Goal: Find specific page/section: Find specific page/section

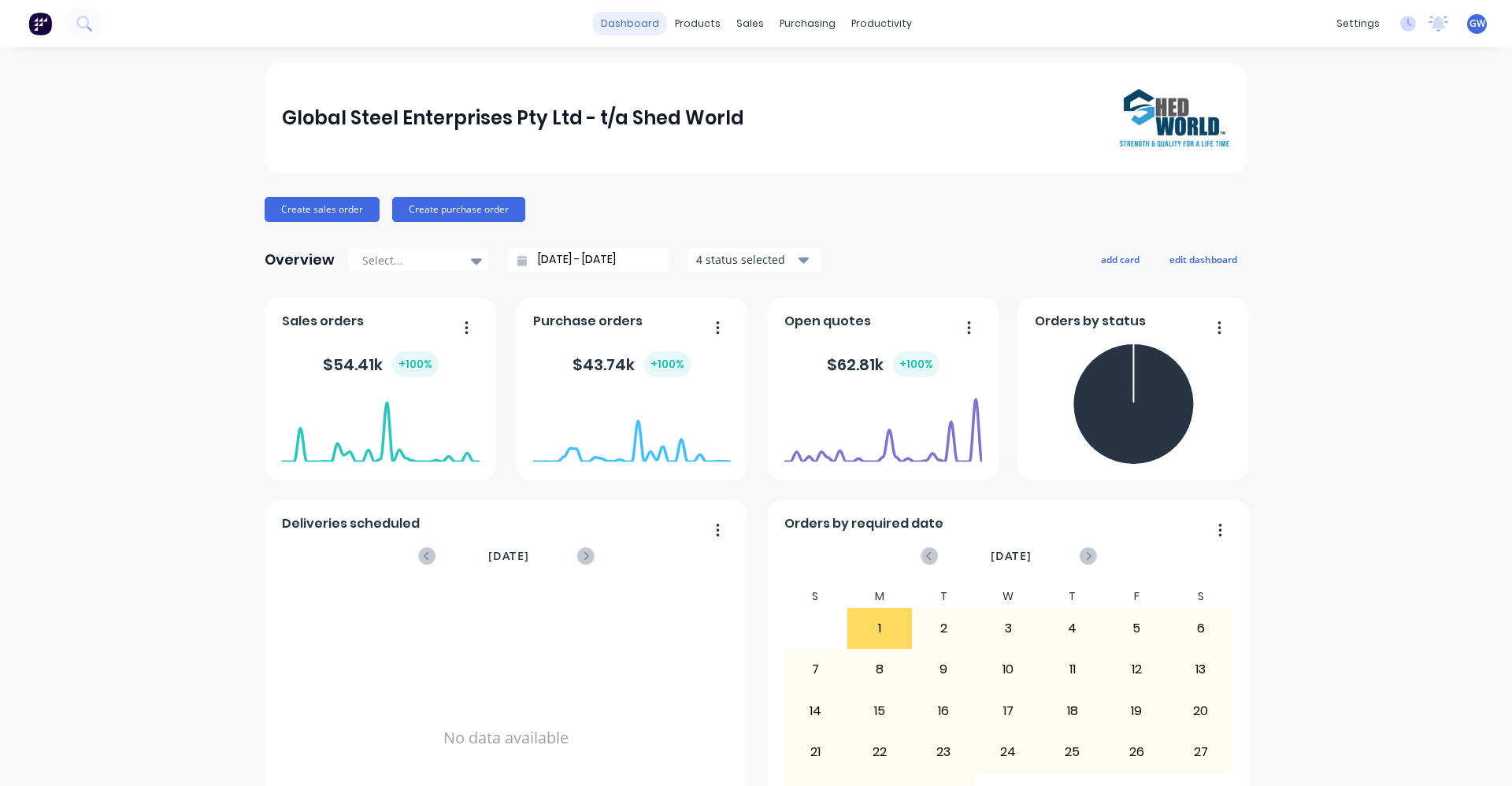
click at [630, 23] on link "dashboard" at bounding box center [630, 24] width 74 height 24
click at [1469, 19] on span "GW" at bounding box center [1477, 24] width 16 height 14
click at [1404, 417] on div "Global Steel Enterprises Pty Ltd - t/a Shed World Create sales order Create pur…" at bounding box center [756, 474] width 1512 height 822
click at [633, 24] on link "dashboard" at bounding box center [630, 24] width 74 height 24
click at [695, 24] on div "products" at bounding box center [697, 24] width 61 height 24
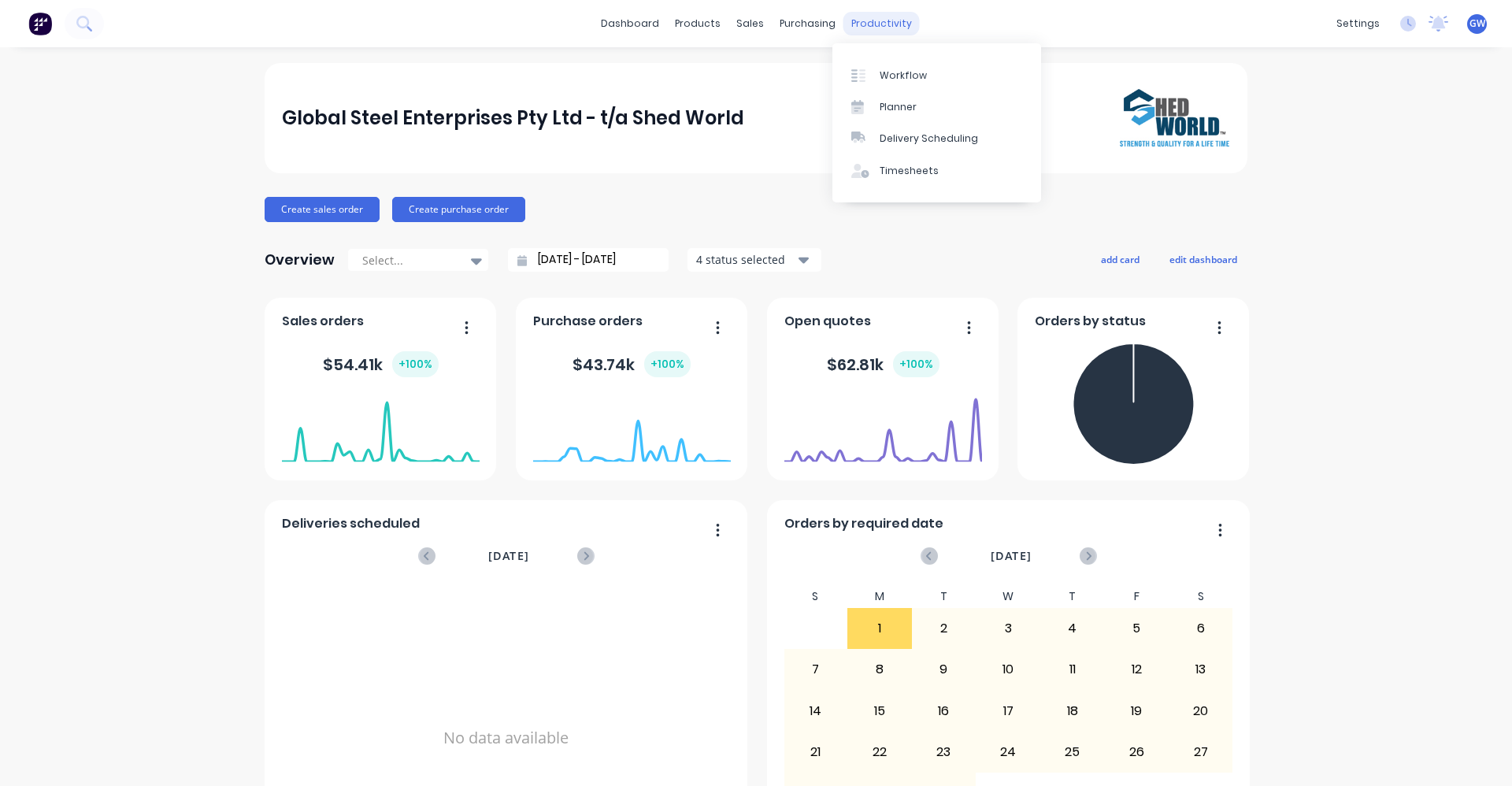
click at [866, 21] on div "productivity" at bounding box center [881, 24] width 76 height 24
click at [900, 74] on div "Workflow" at bounding box center [903, 76] width 47 height 14
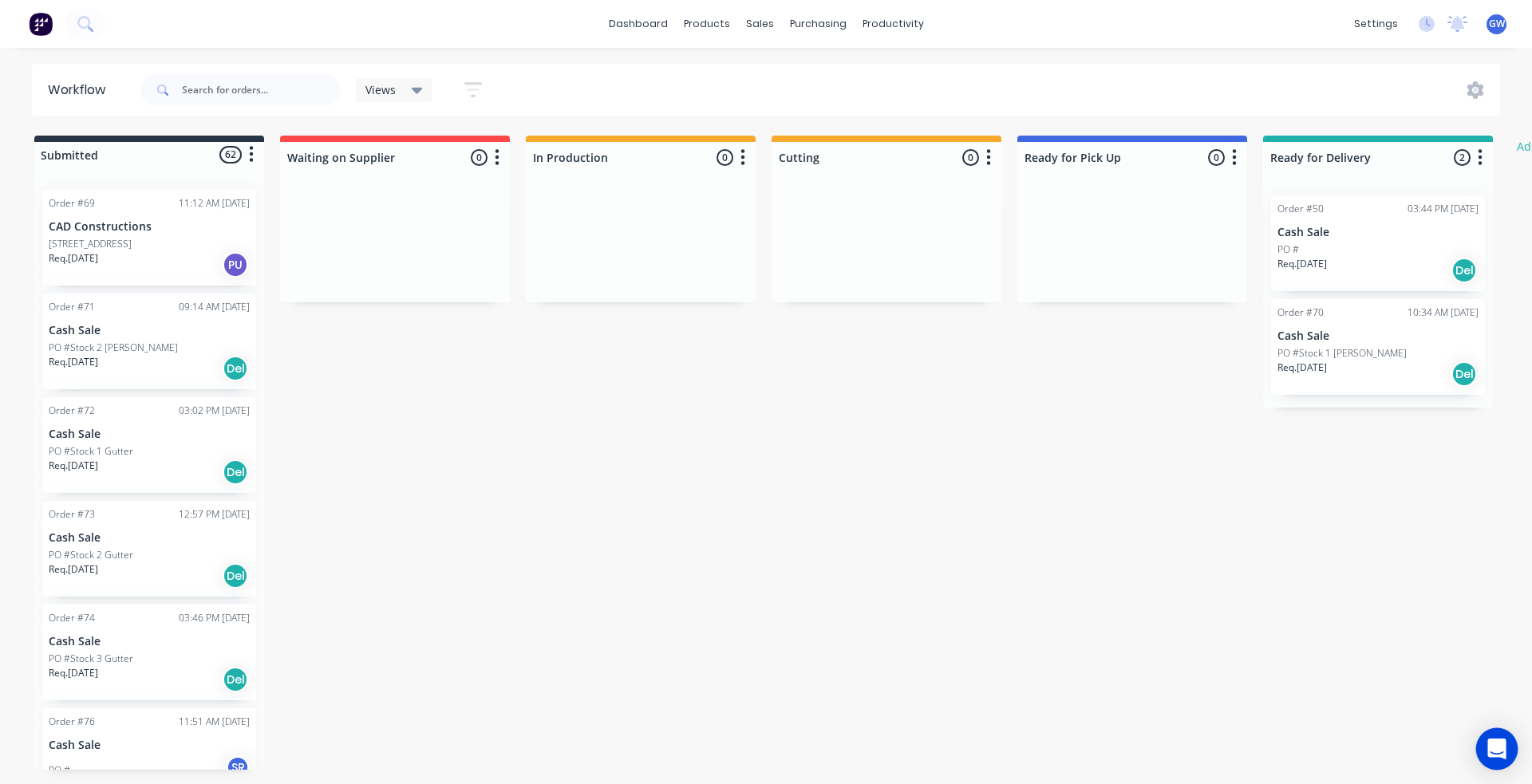
click at [1496, 745] on icon "Open Intercom Messenger" at bounding box center [1496, 748] width 19 height 20
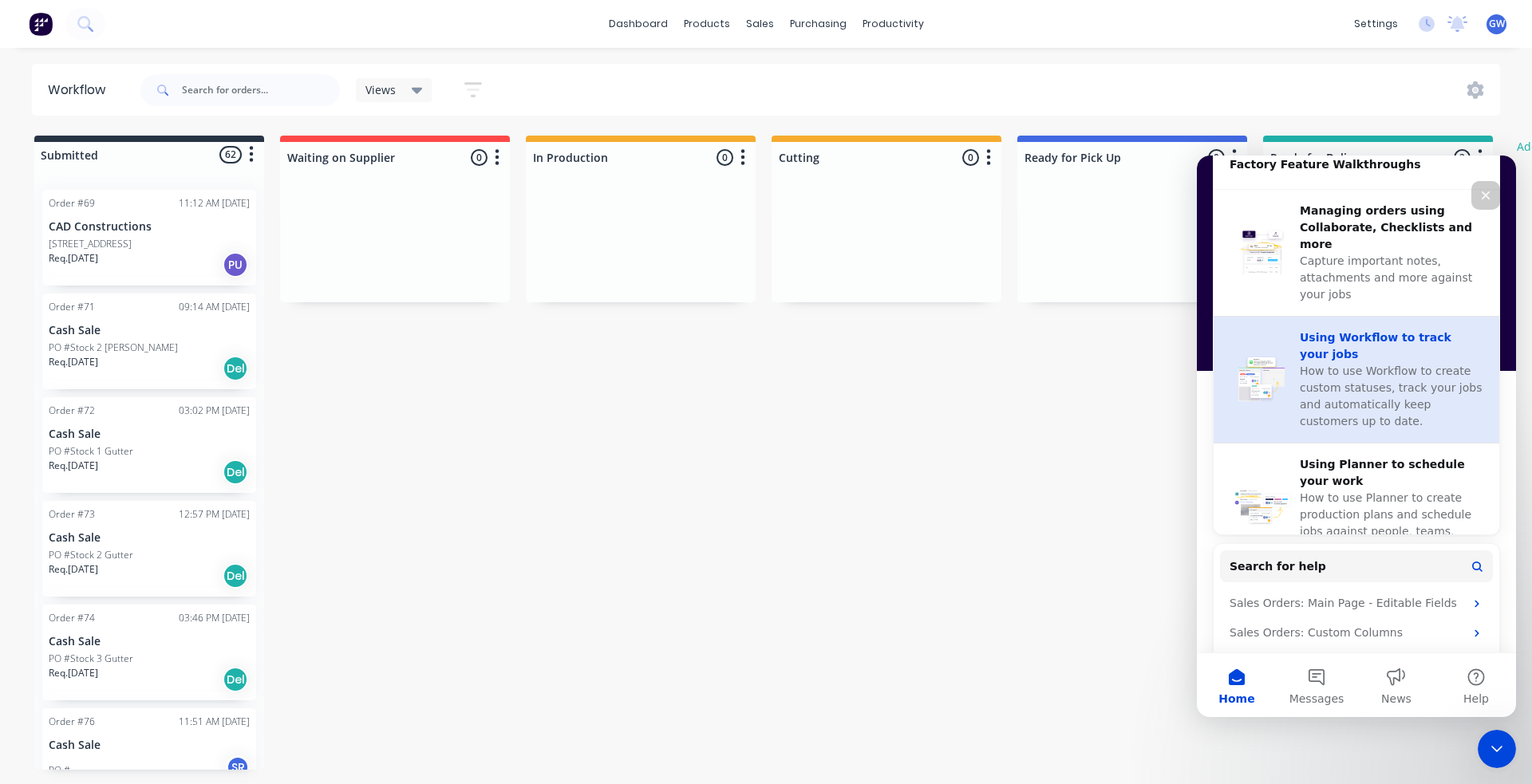
scroll to position [612, 0]
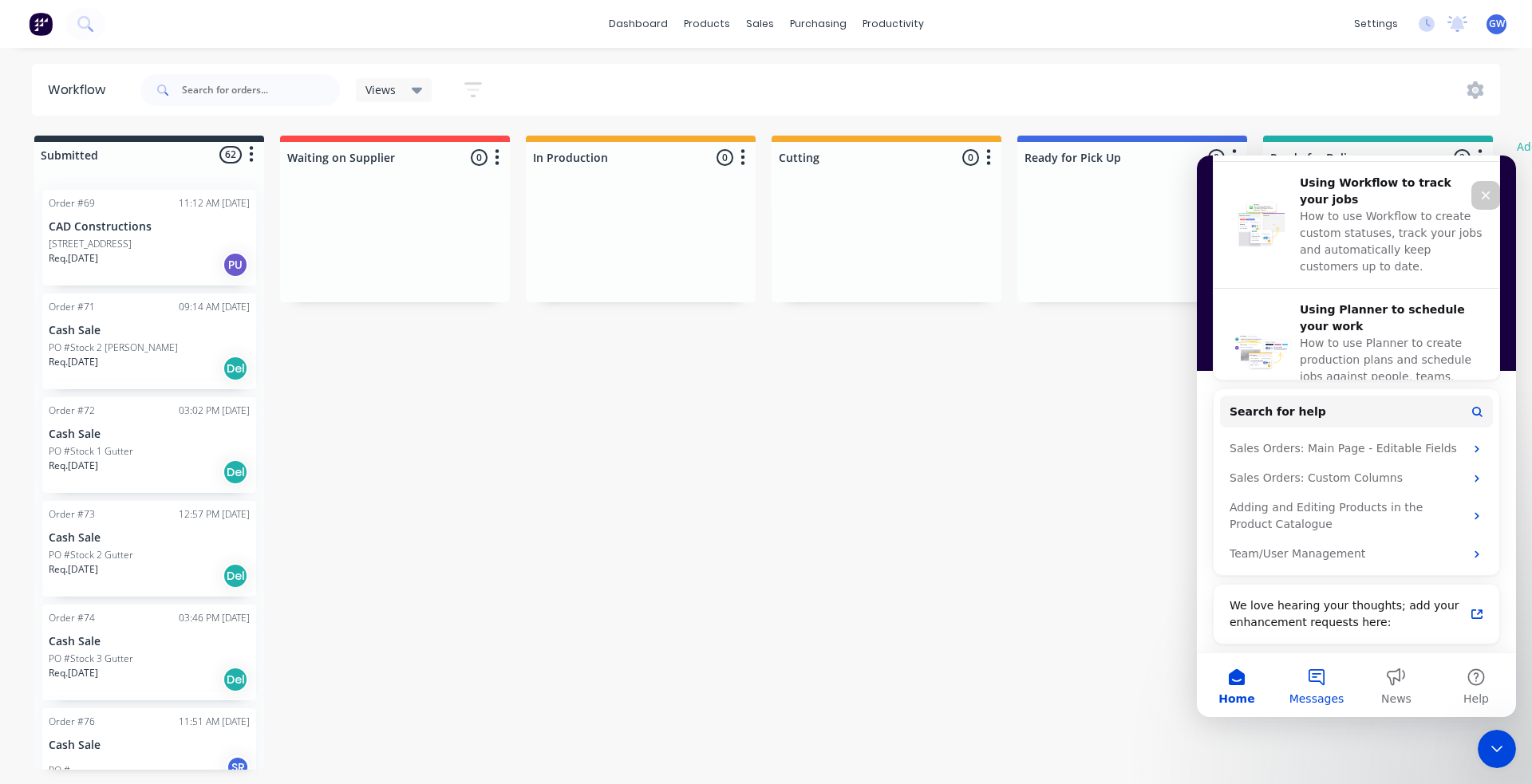
click at [1324, 681] on button "Messages" at bounding box center [1317, 684] width 80 height 64
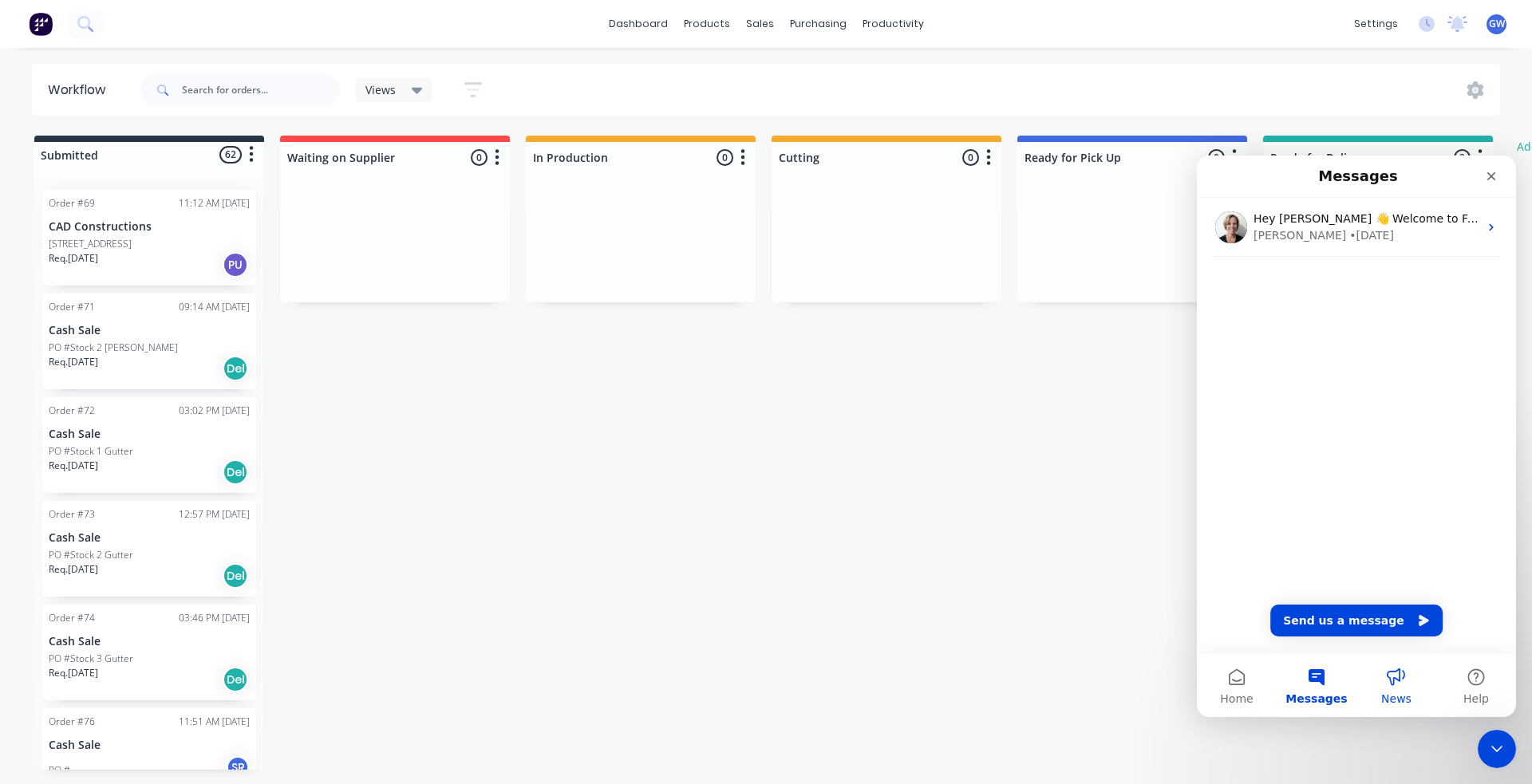
click at [1396, 678] on button "News" at bounding box center [1397, 684] width 80 height 64
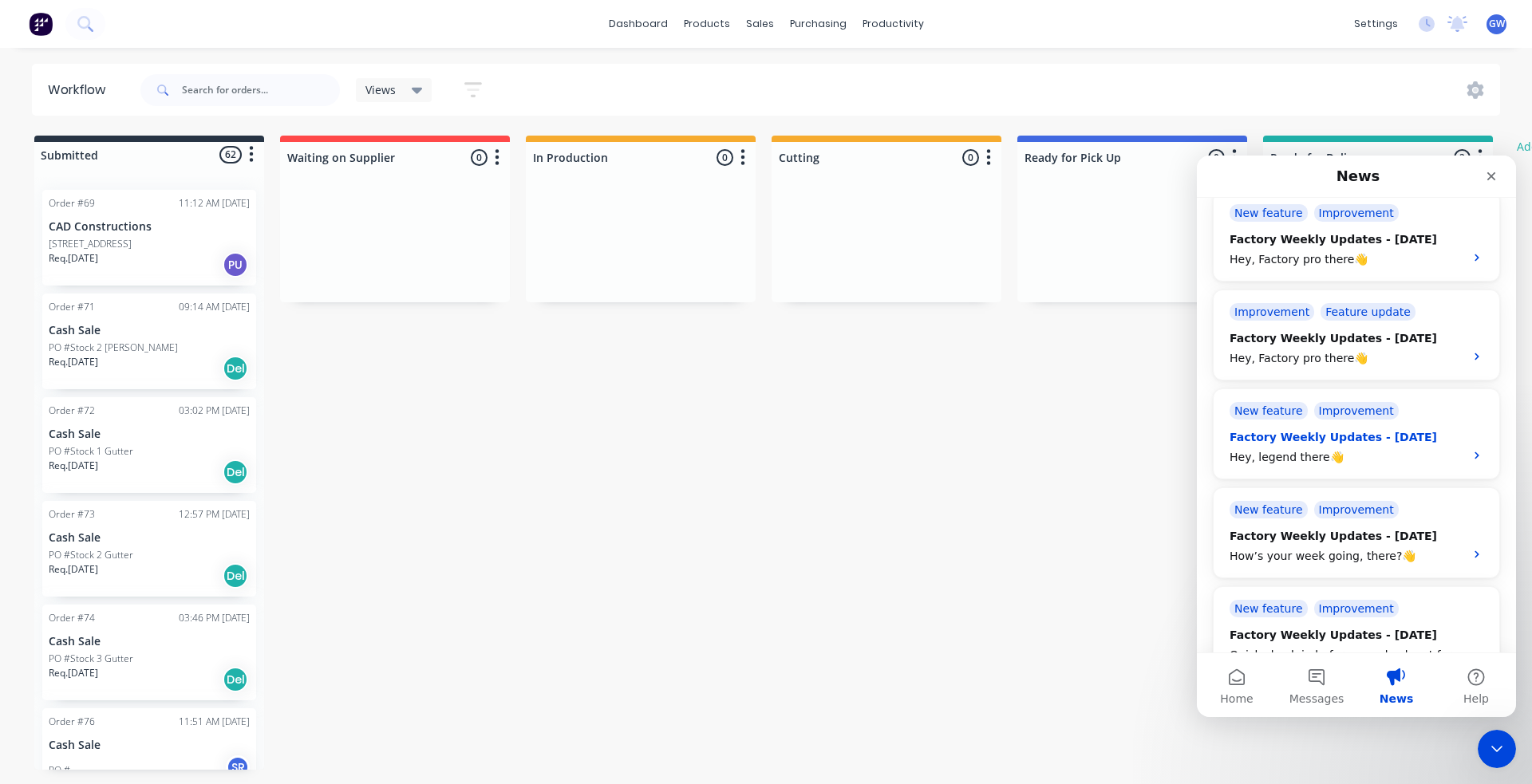
scroll to position [0, 0]
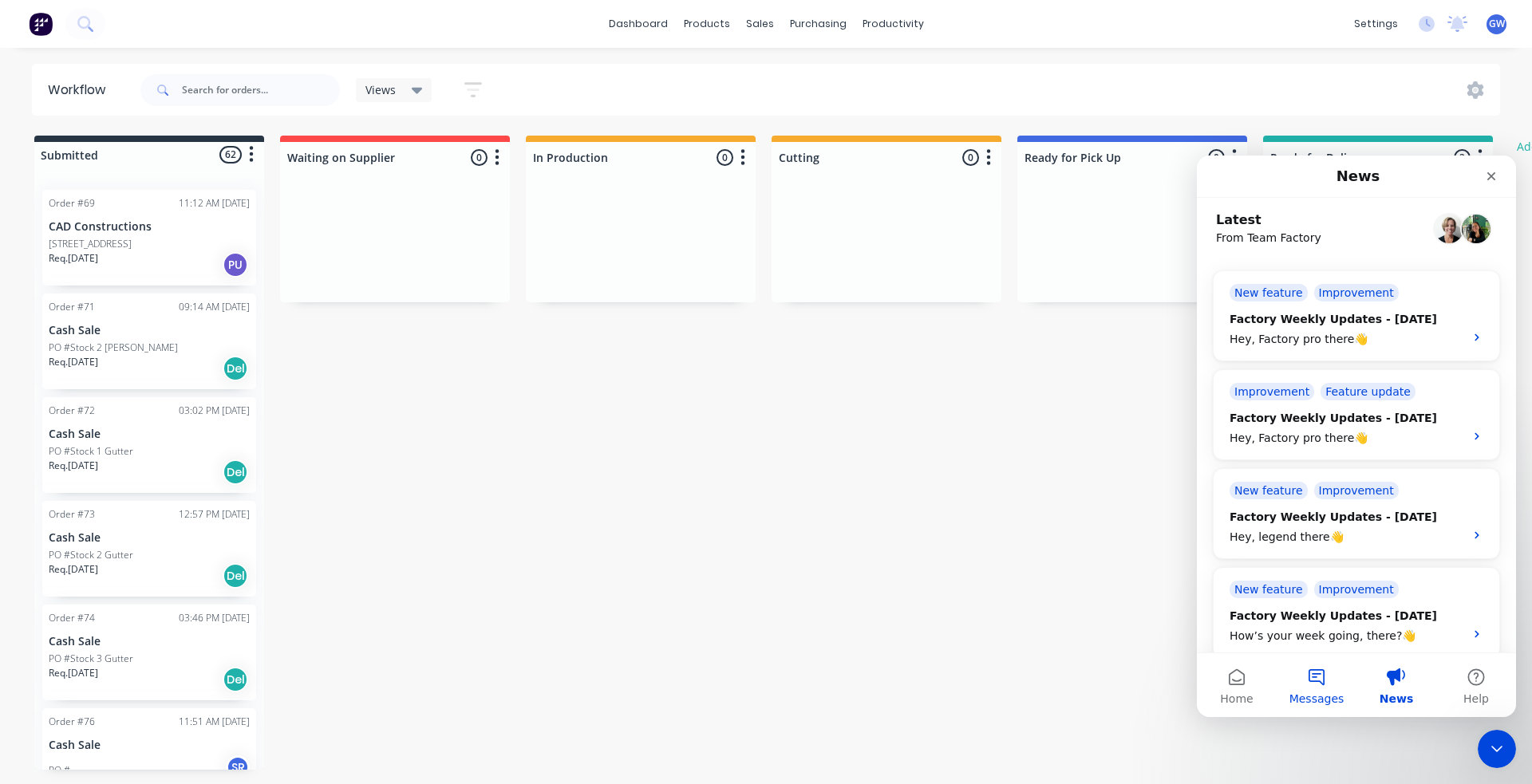
click at [1316, 682] on button "Messages" at bounding box center [1317, 684] width 80 height 64
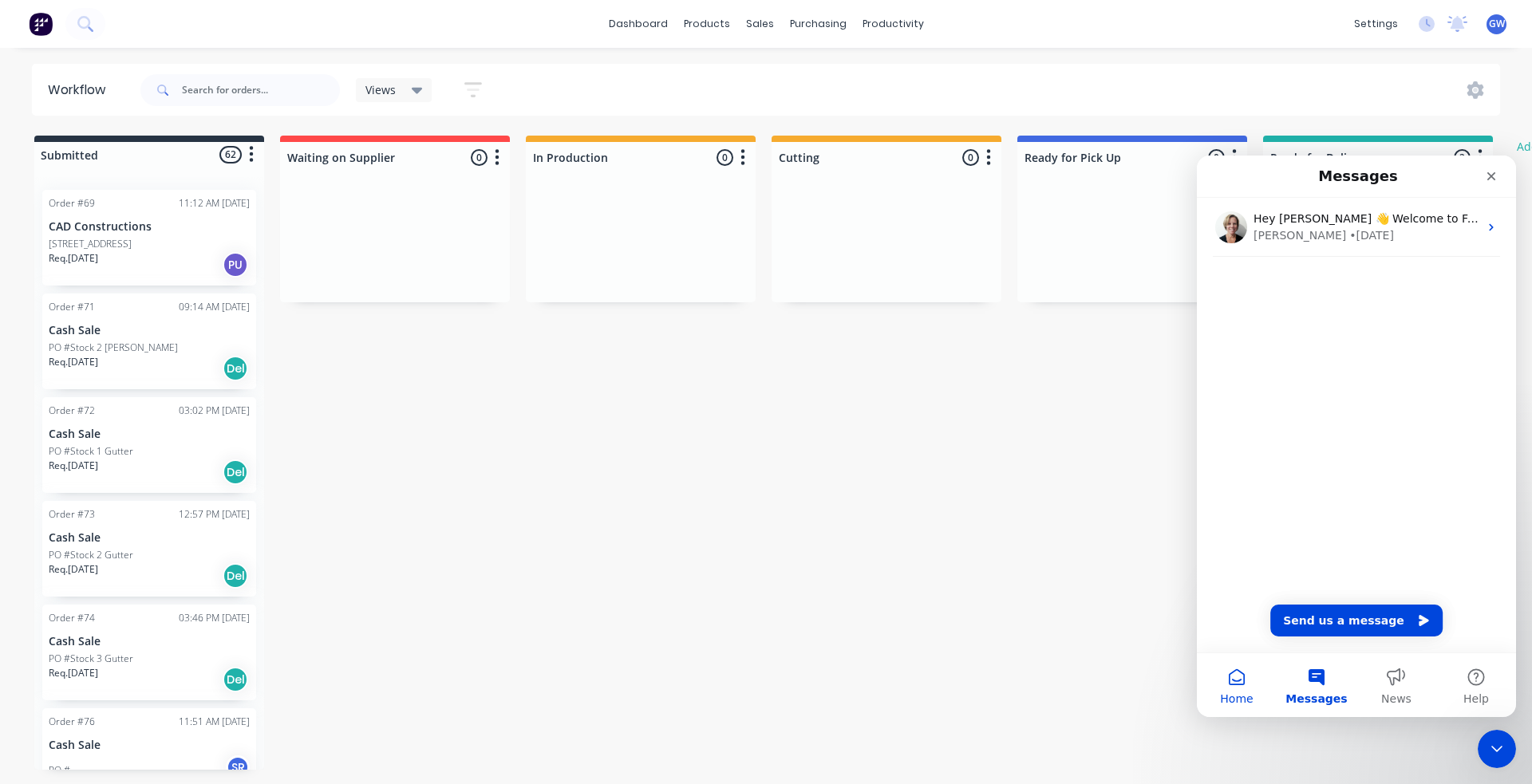
click at [1237, 684] on button "Home" at bounding box center [1237, 684] width 80 height 64
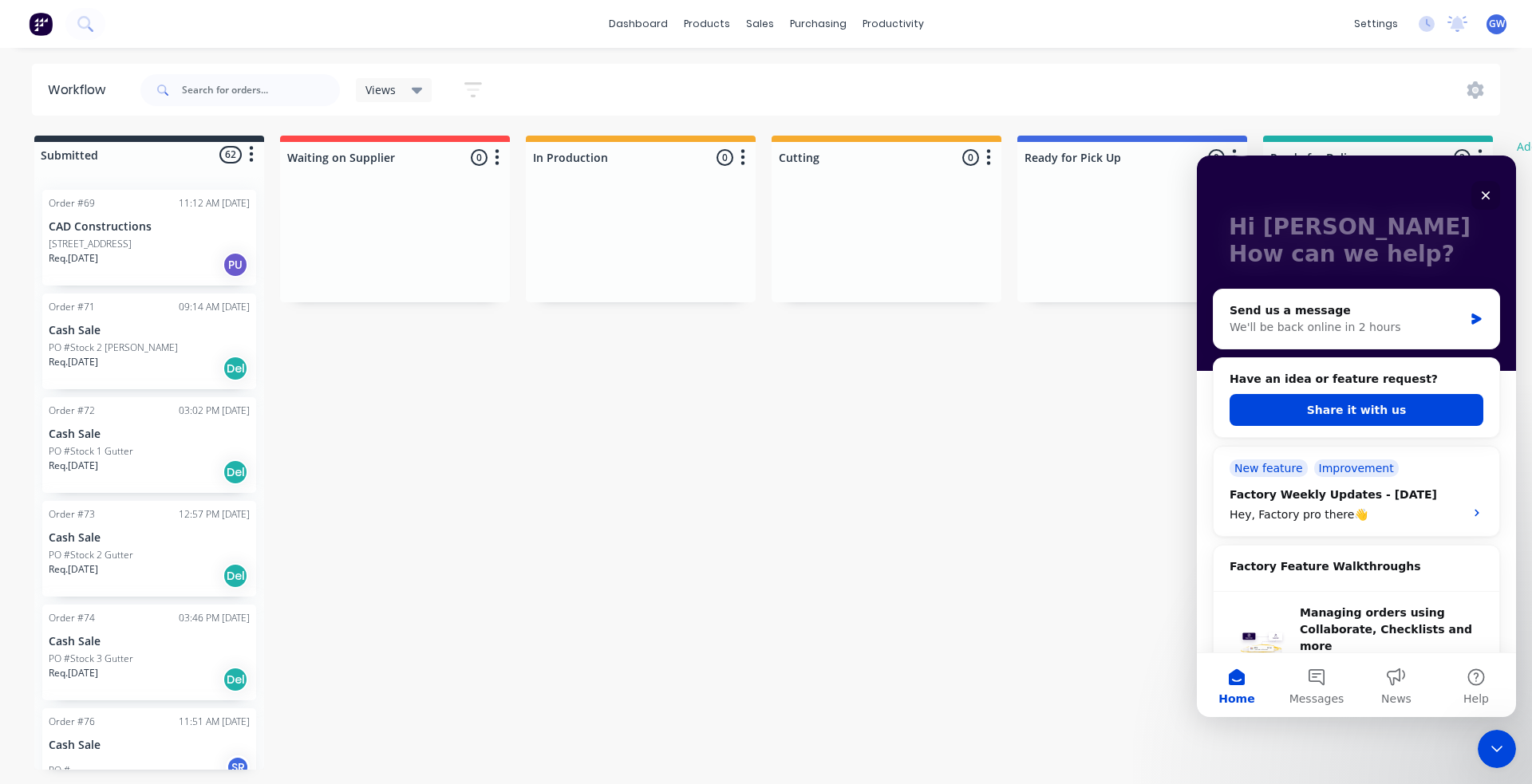
scroll to position [80, 0]
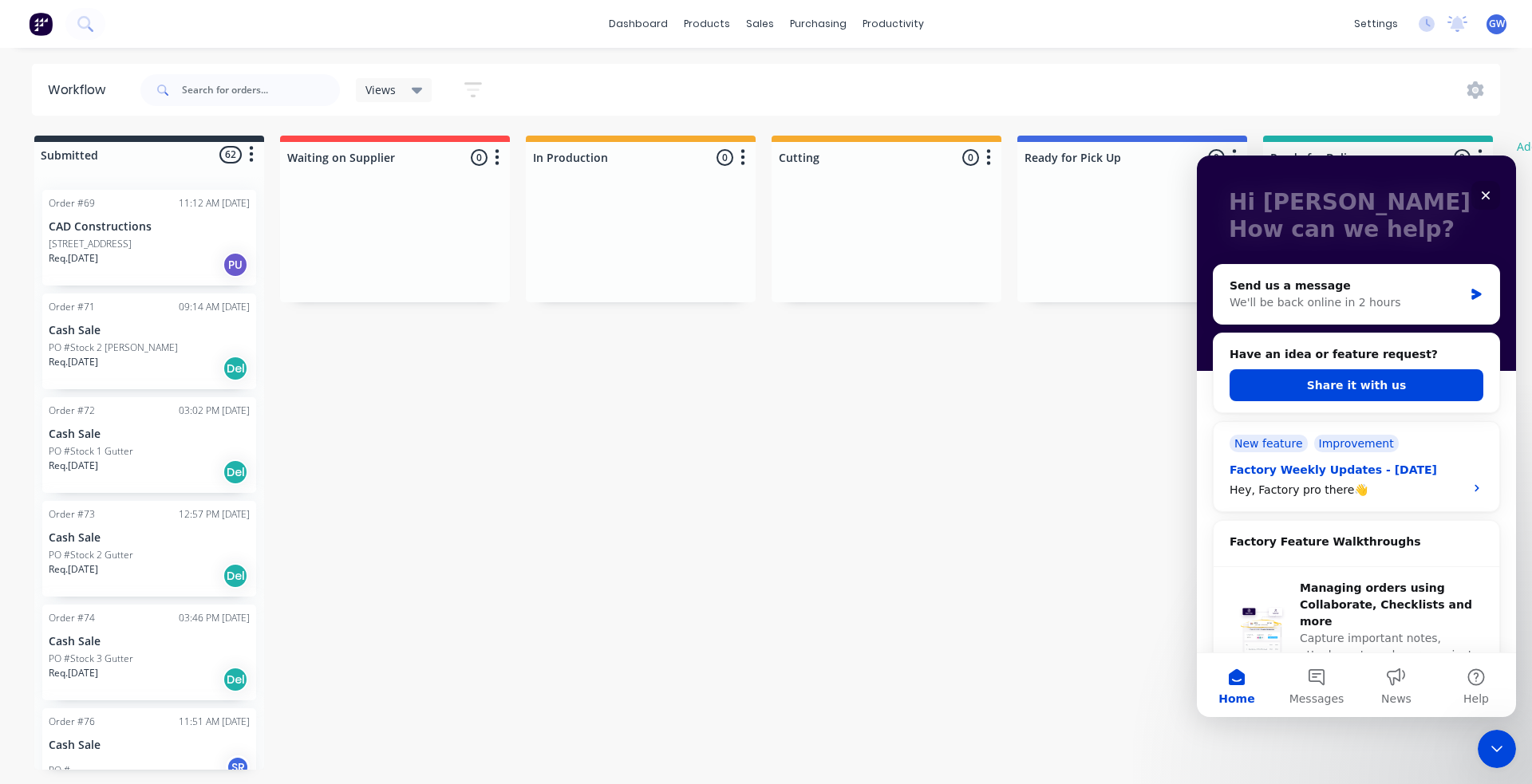
click at [1344, 440] on div "Improvement" at bounding box center [1356, 444] width 84 height 18
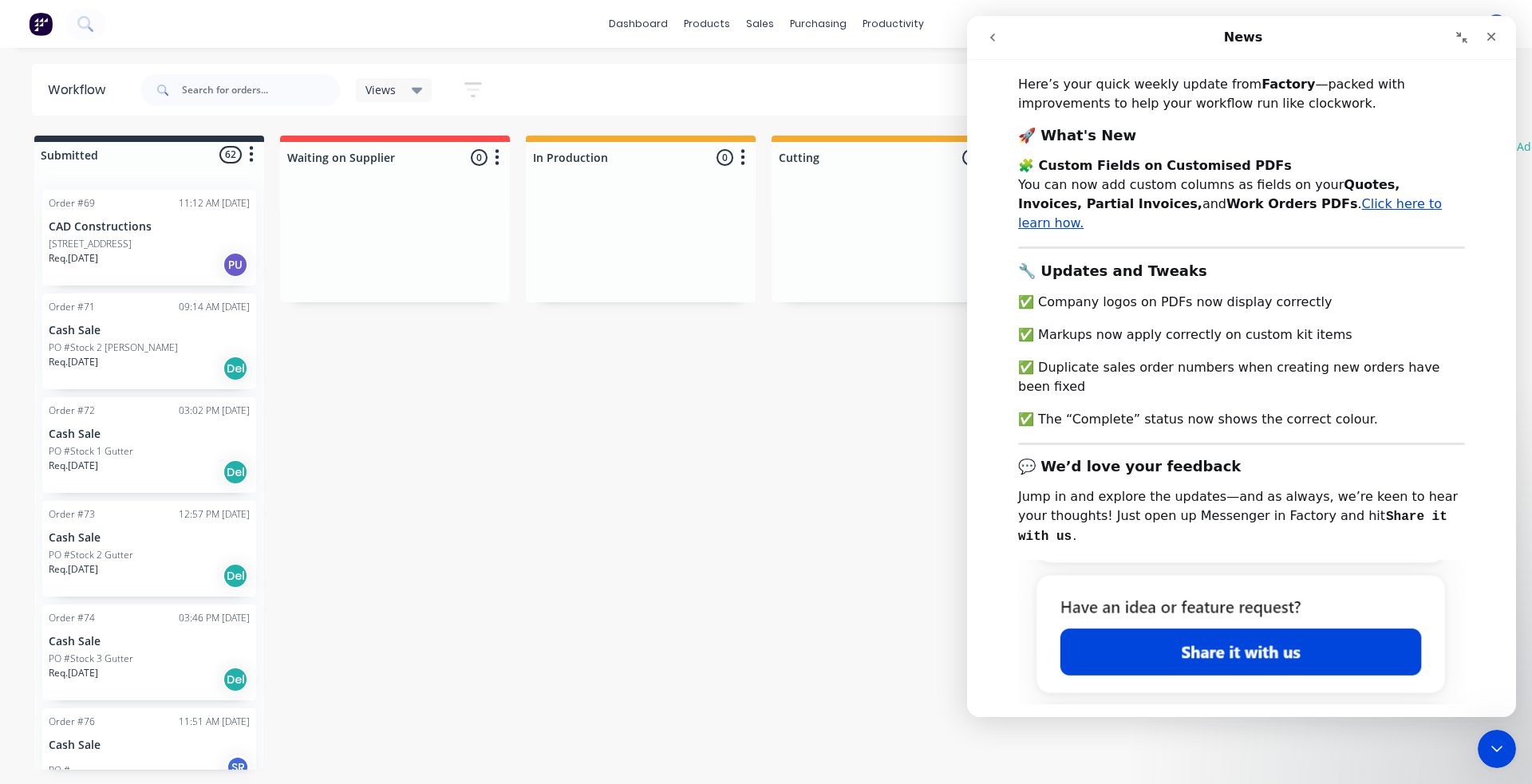
scroll to position [0, 0]
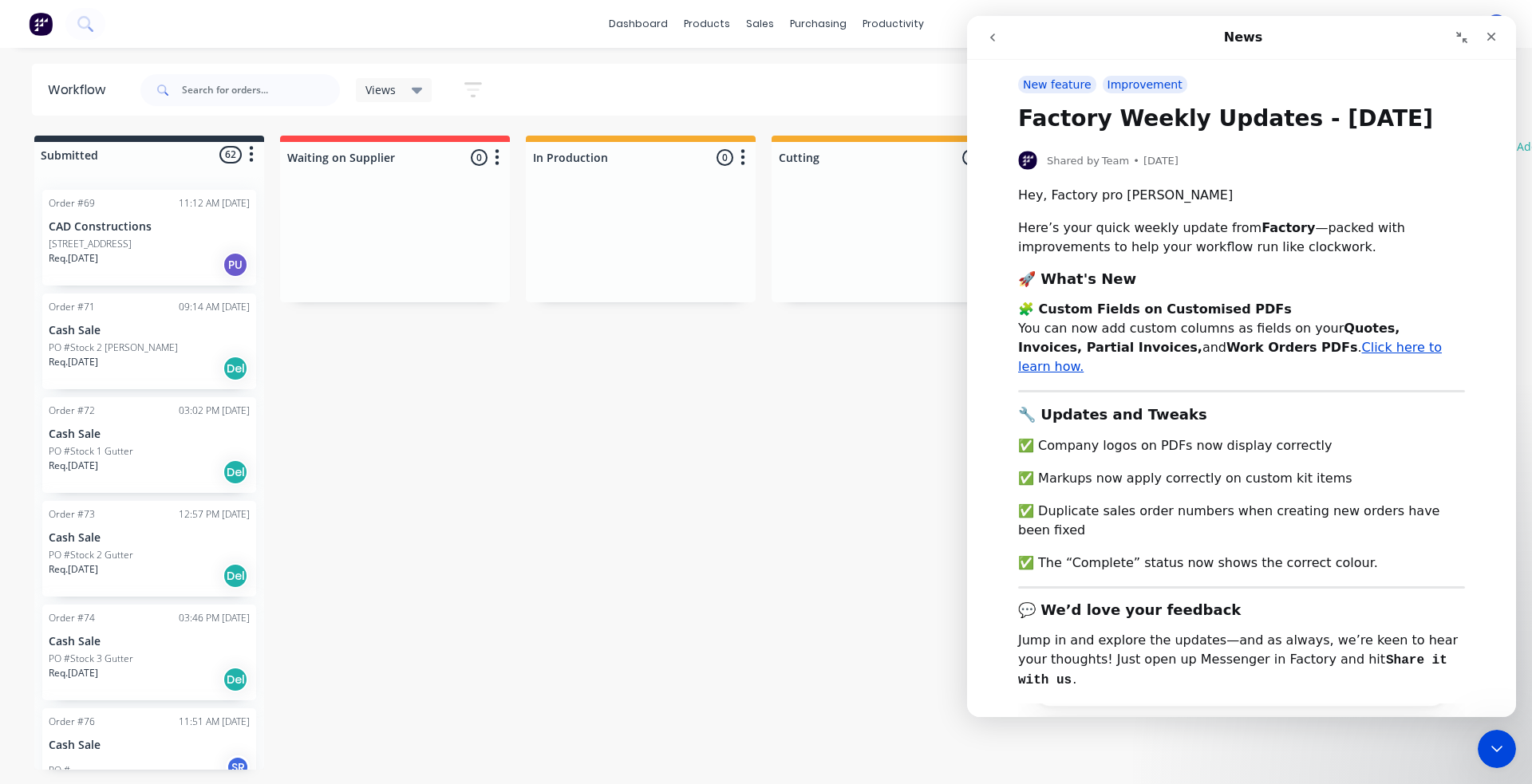
click at [995, 37] on icon "go back" at bounding box center [992, 37] width 13 height 13
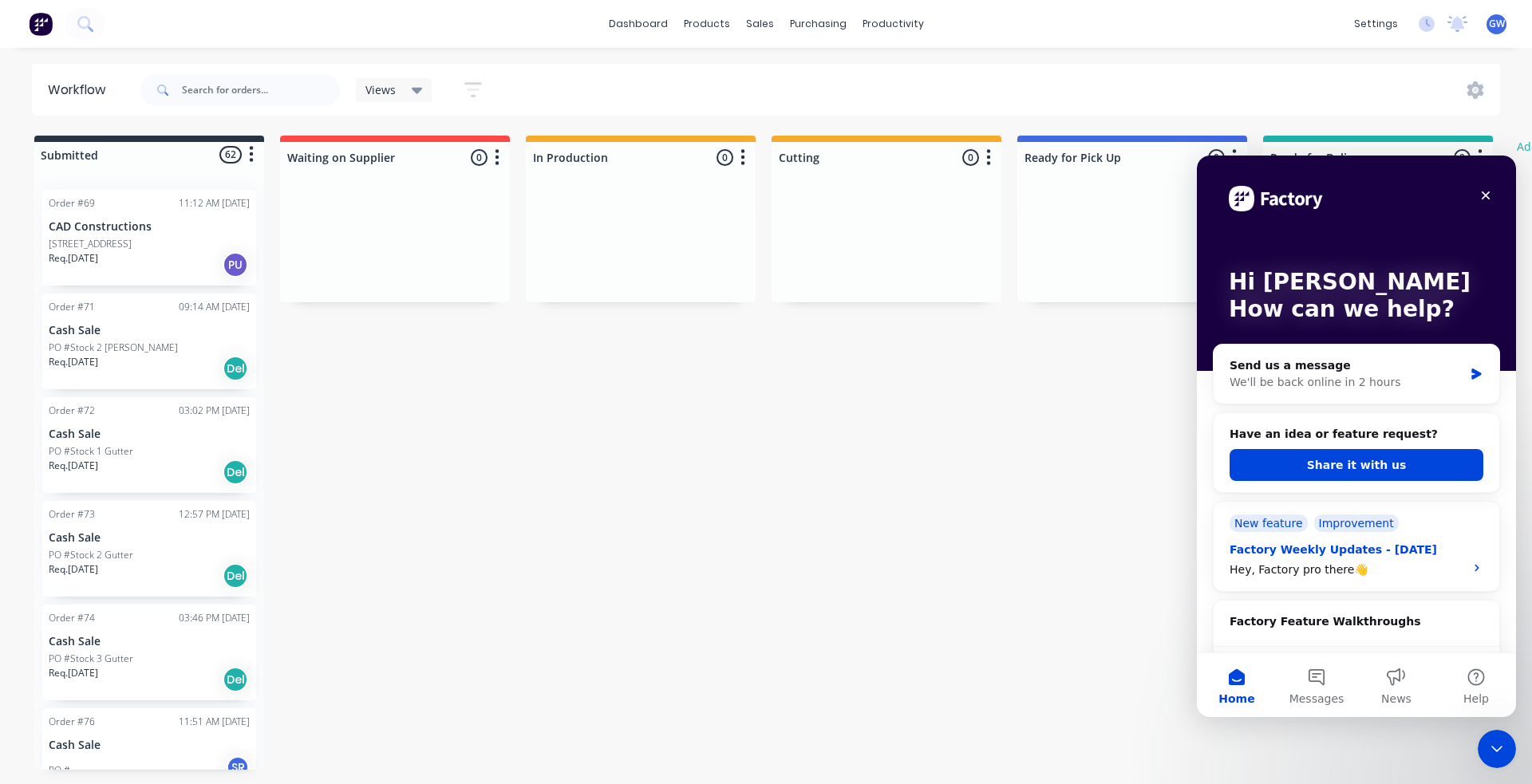
click at [1268, 524] on div "New feature" at bounding box center [1269, 523] width 78 height 18
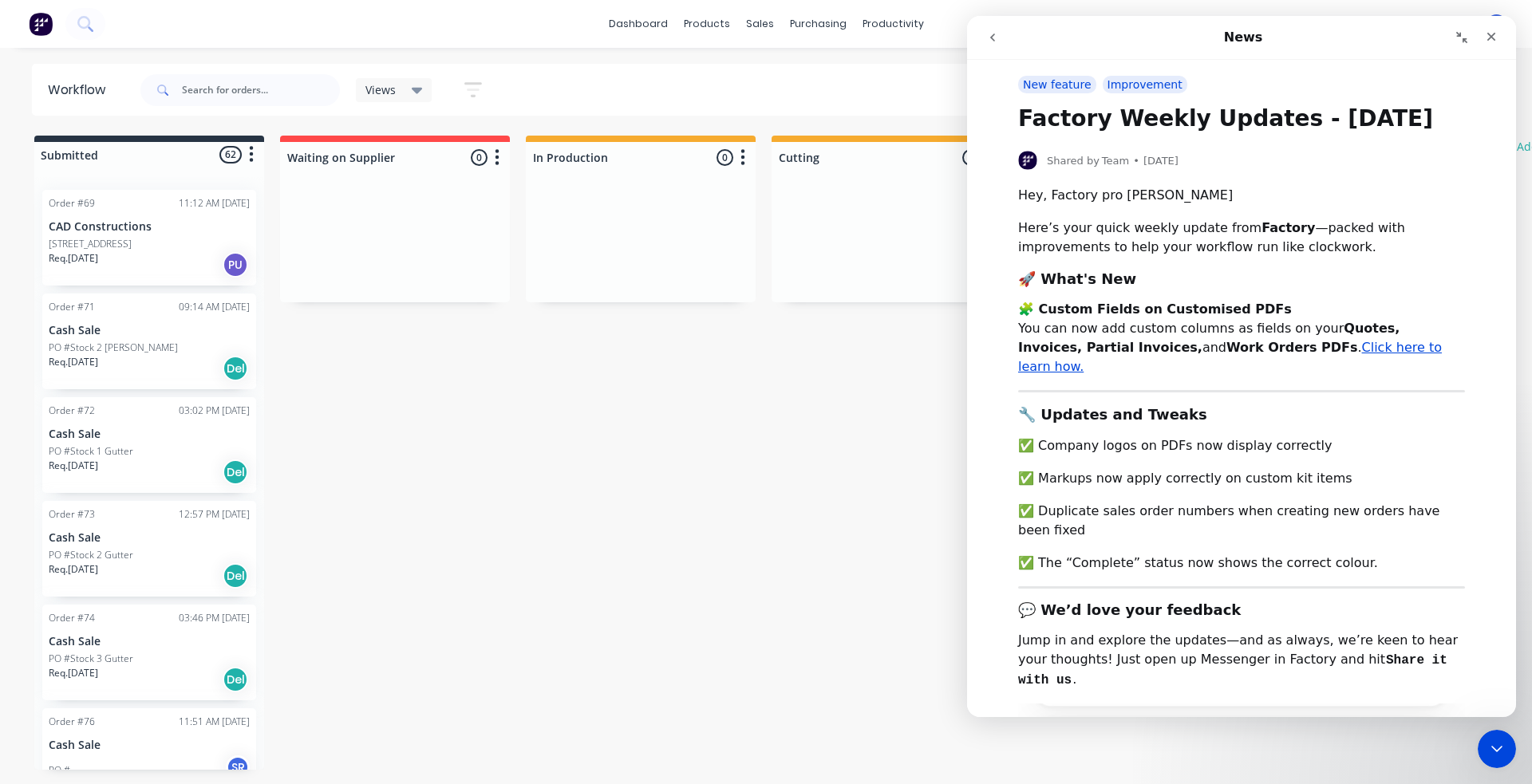
drag, startPoint x: 995, startPoint y: 36, endPoint x: 1965, endPoint y: 53, distance: 970.1
click at [995, 36] on icon "go back" at bounding box center [992, 37] width 13 height 13
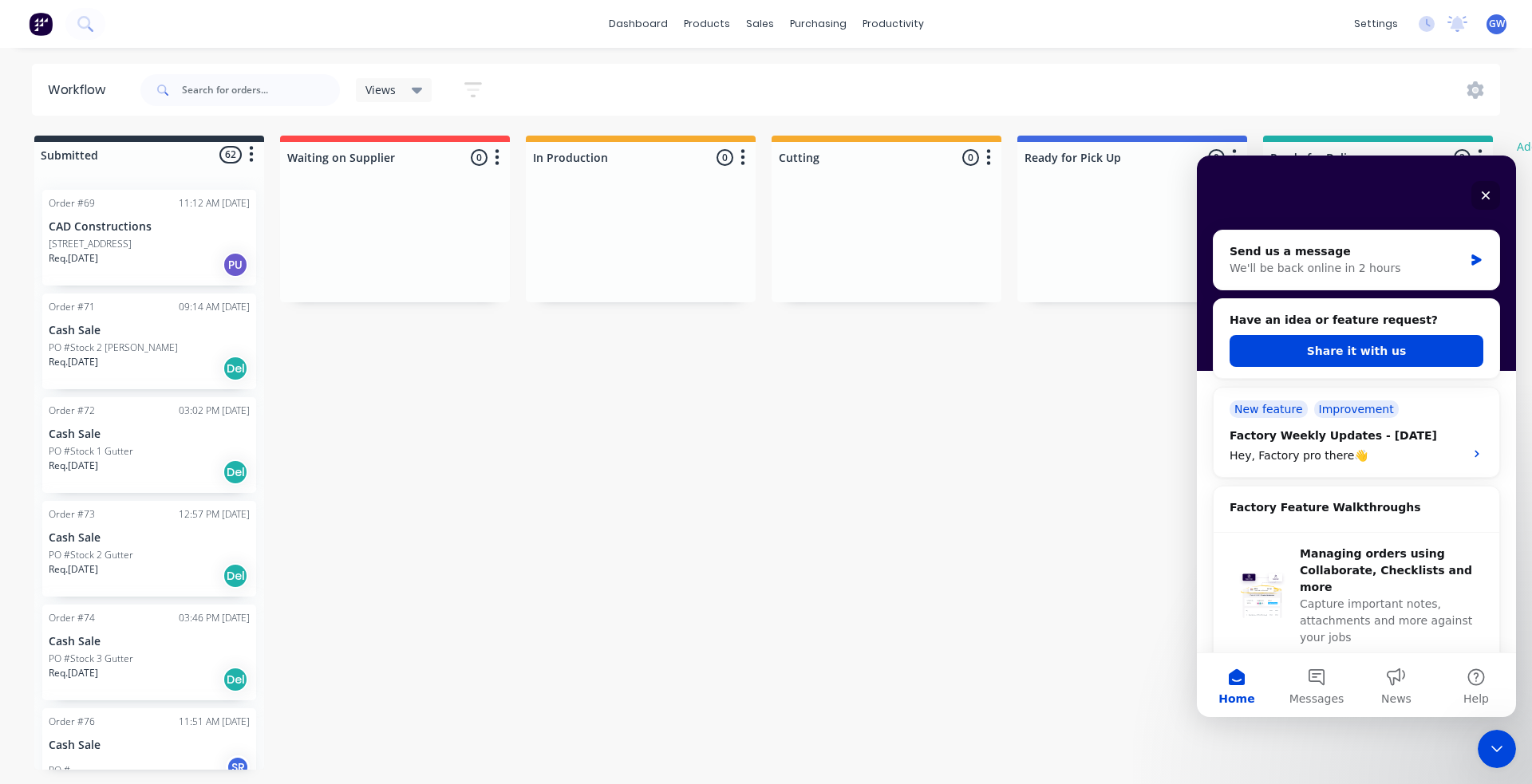
scroll to position [159, 0]
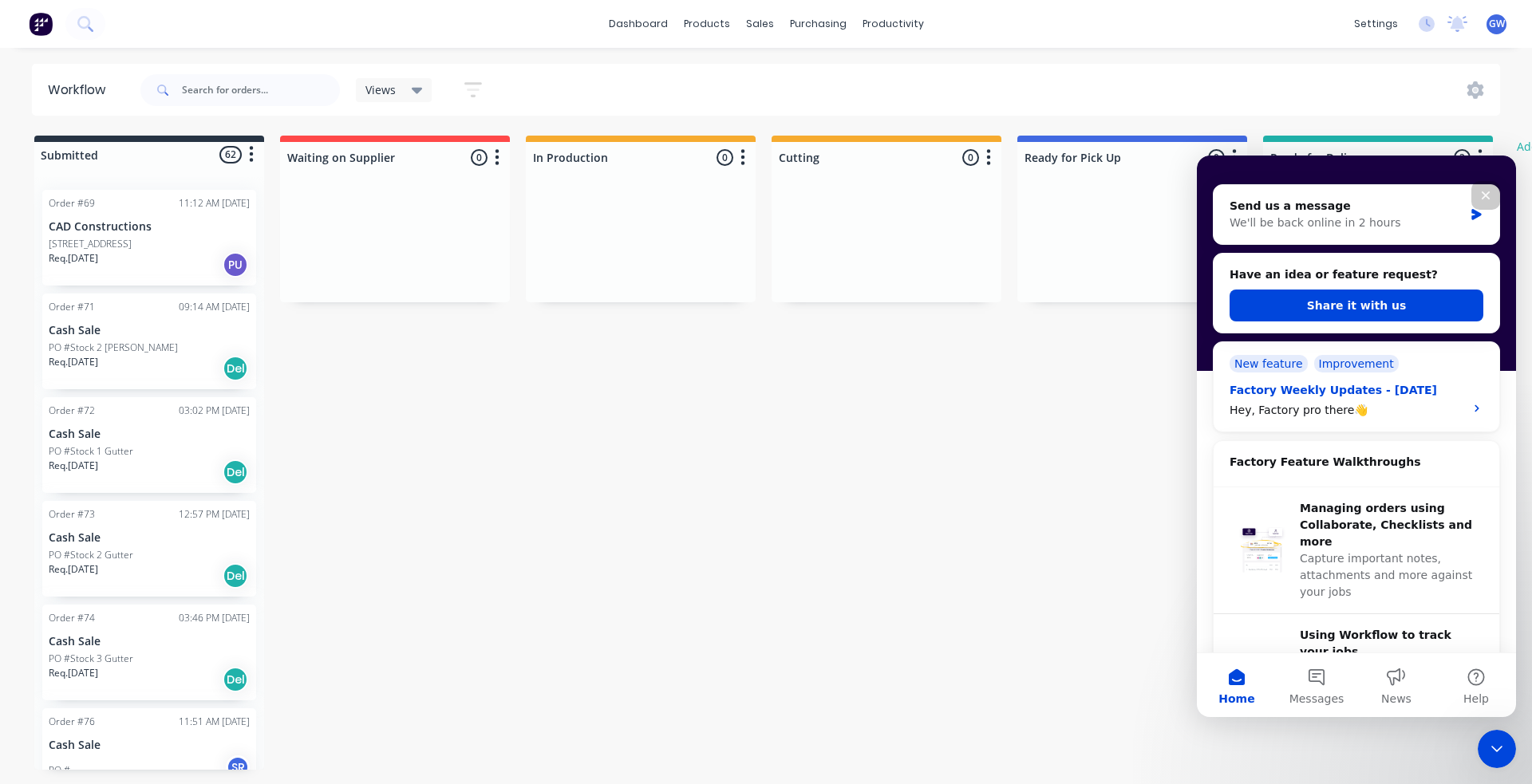
click at [1471, 406] on icon "Intercom messenger" at bounding box center [1477, 408] width 13 height 13
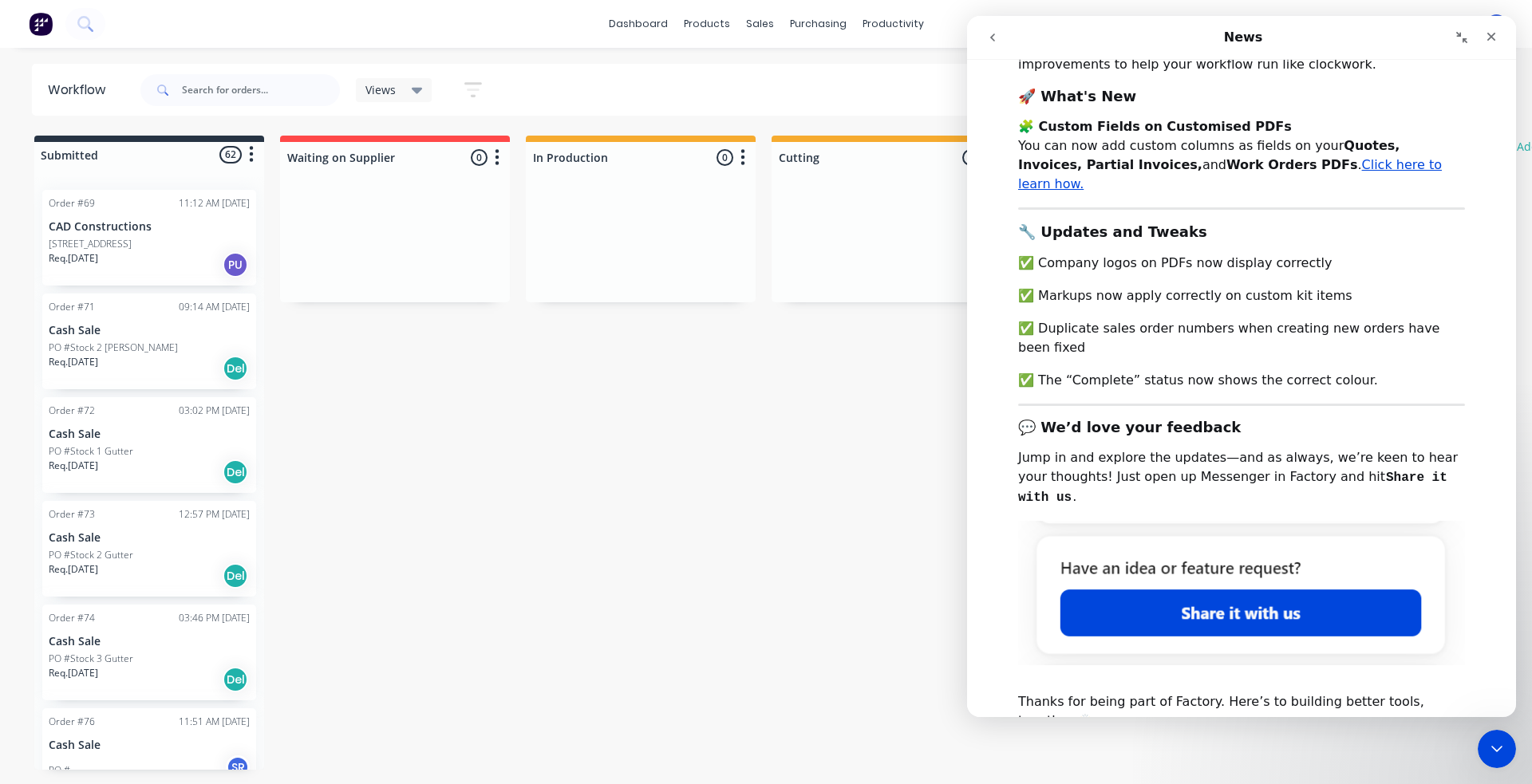
scroll to position [0, 0]
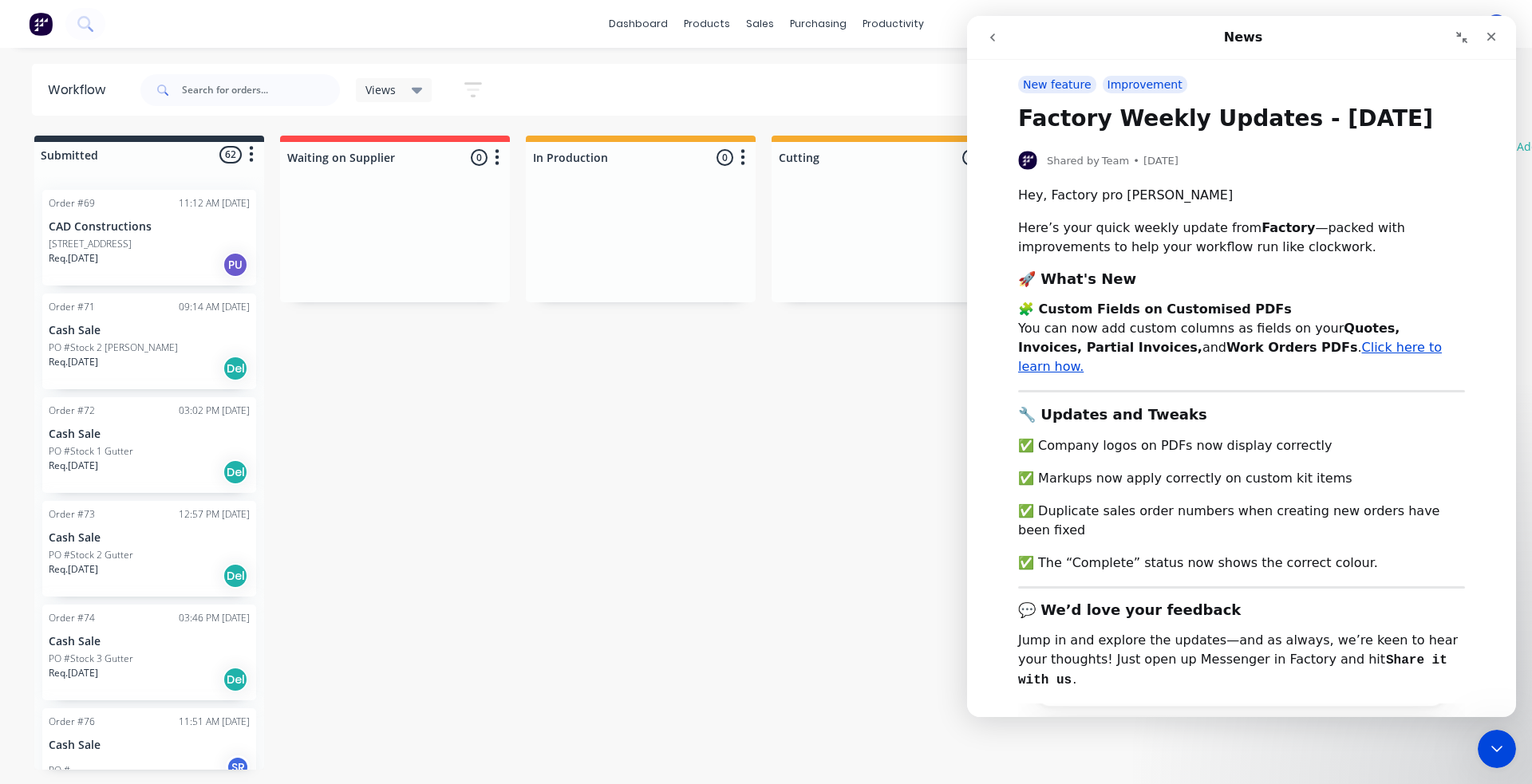
click at [996, 37] on icon "go back" at bounding box center [992, 37] width 13 height 13
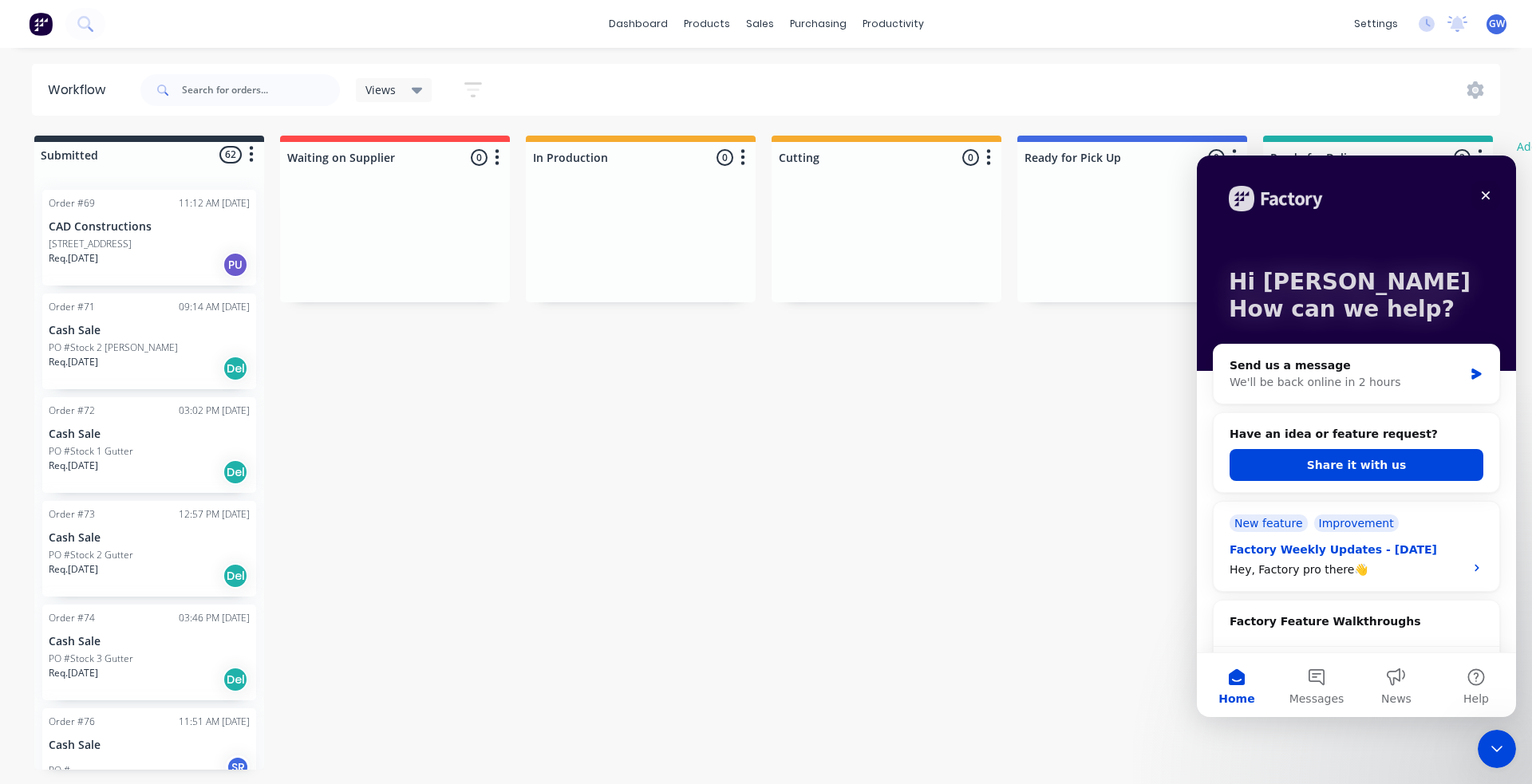
scroll to position [159, 0]
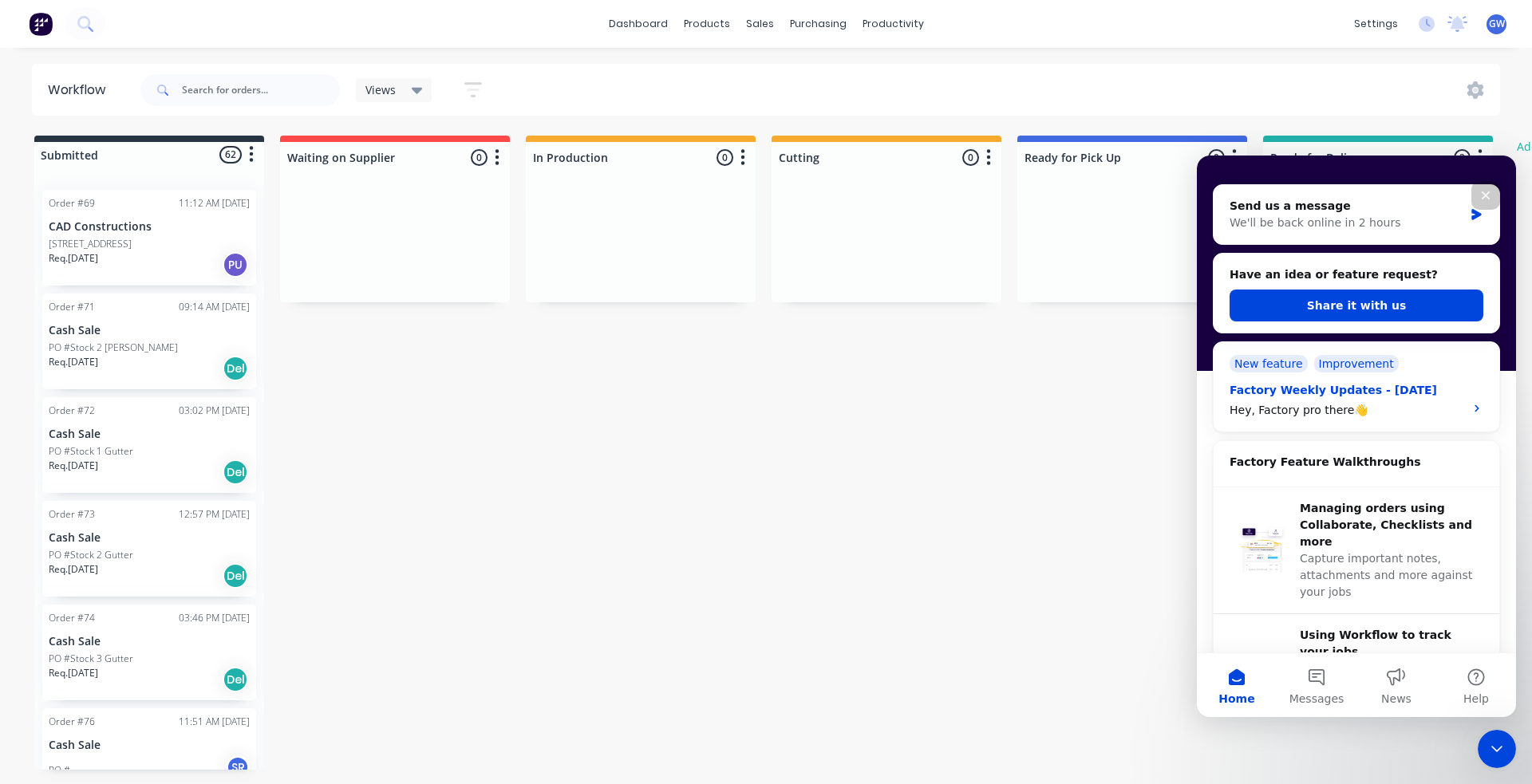
click at [1471, 405] on icon "Intercom messenger" at bounding box center [1477, 408] width 13 height 13
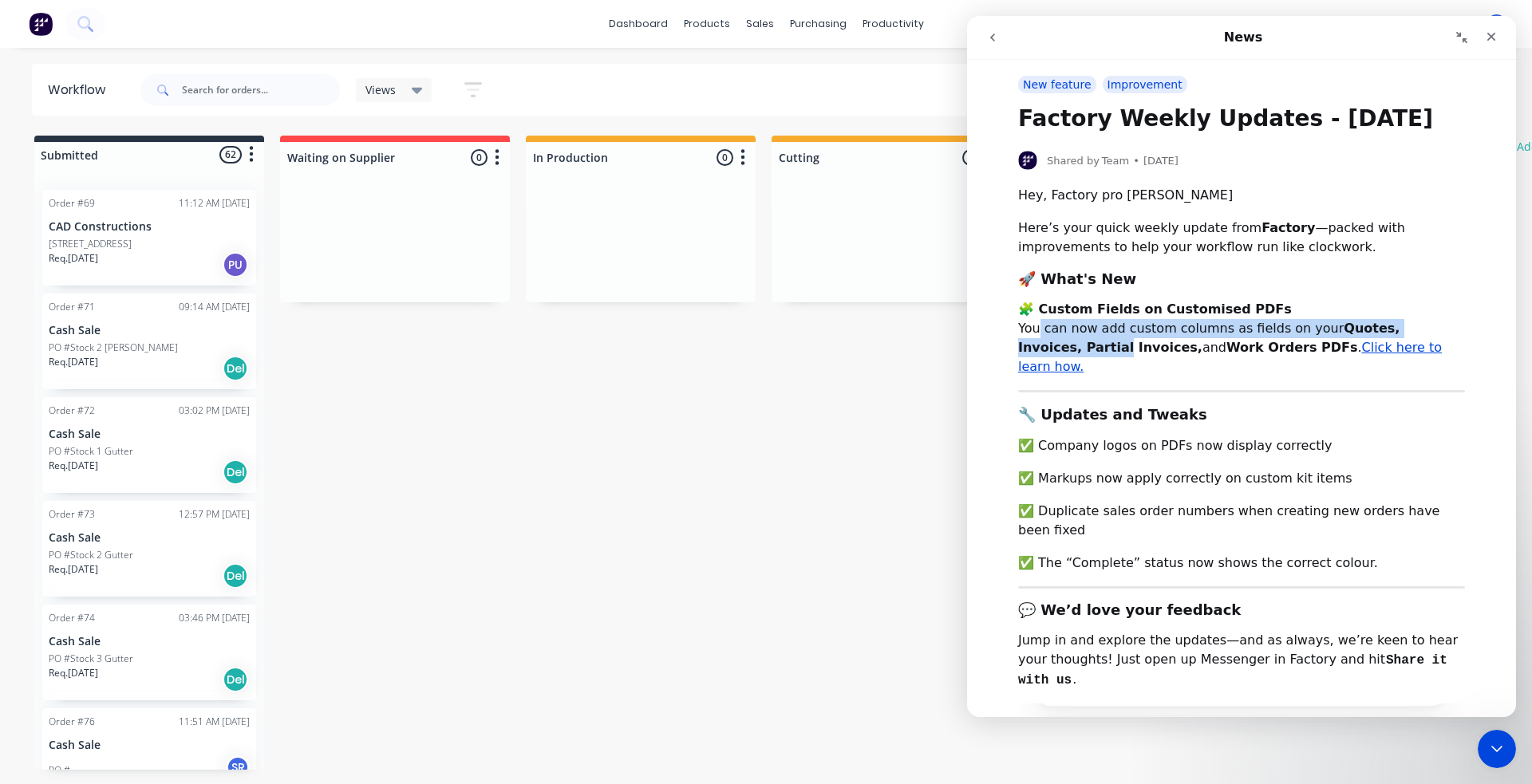
drag, startPoint x: 1038, startPoint y: 326, endPoint x: 1453, endPoint y: 329, distance: 415.0
click at [1453, 329] on div "🧩 Custom Fields on Customised PDFs You can now add custom columns as fields on …" at bounding box center [1241, 338] width 447 height 77
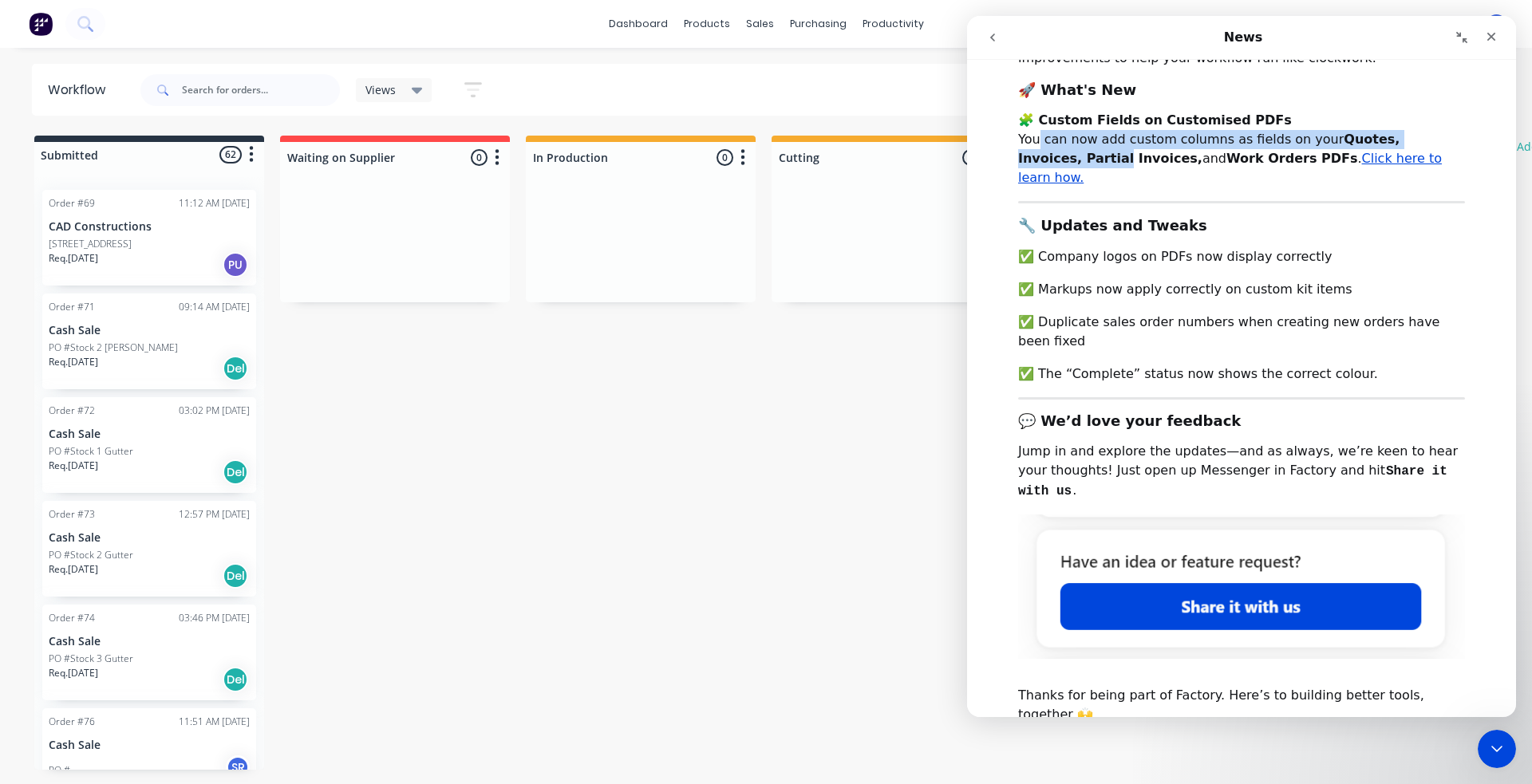
scroll to position [0, 0]
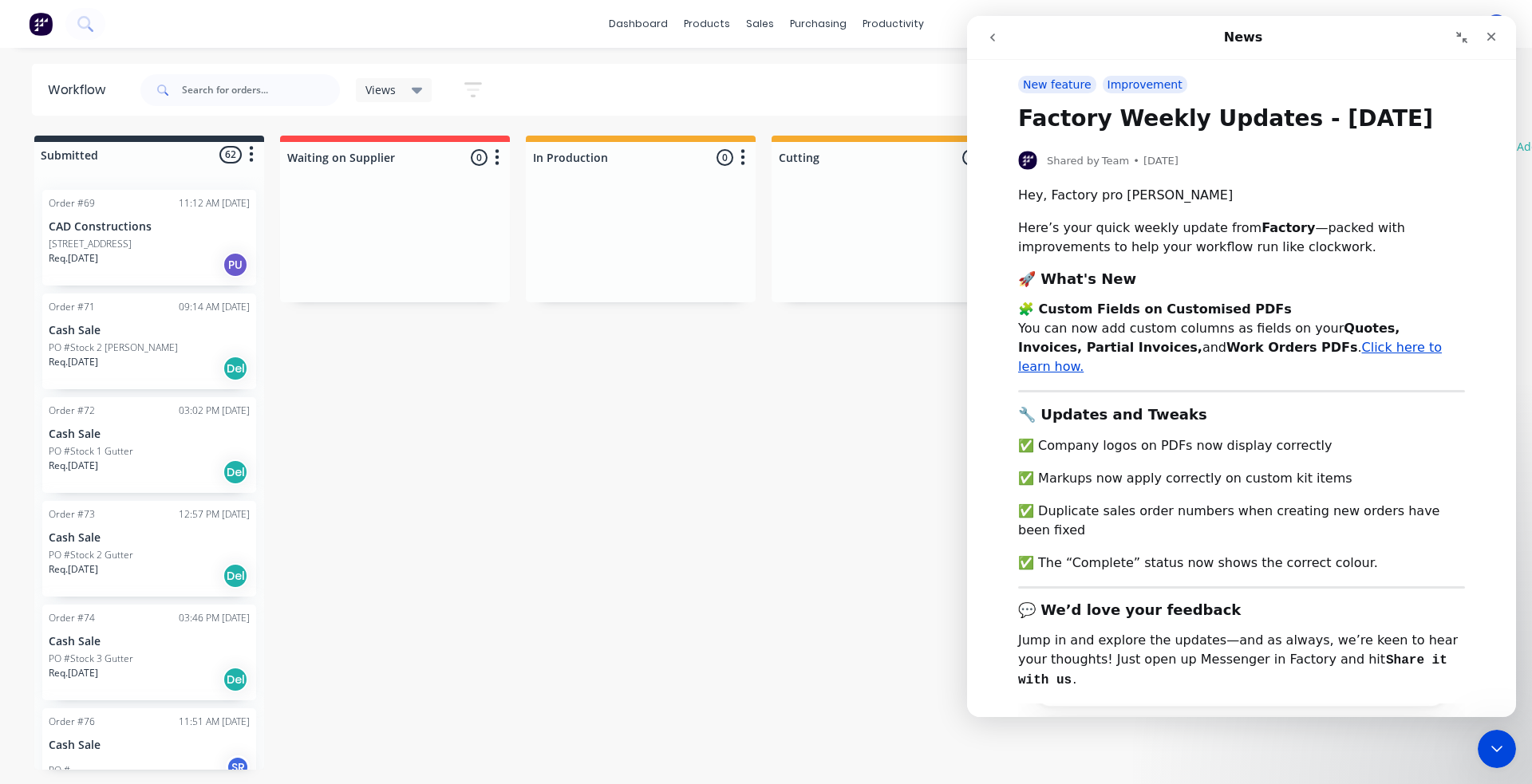
click at [1052, 83] on div "New feature" at bounding box center [1057, 84] width 78 height 18
drag, startPoint x: 992, startPoint y: 32, endPoint x: 2028, endPoint y: 69, distance: 1036.7
click at [992, 32] on icon "go back" at bounding box center [992, 37] width 13 height 13
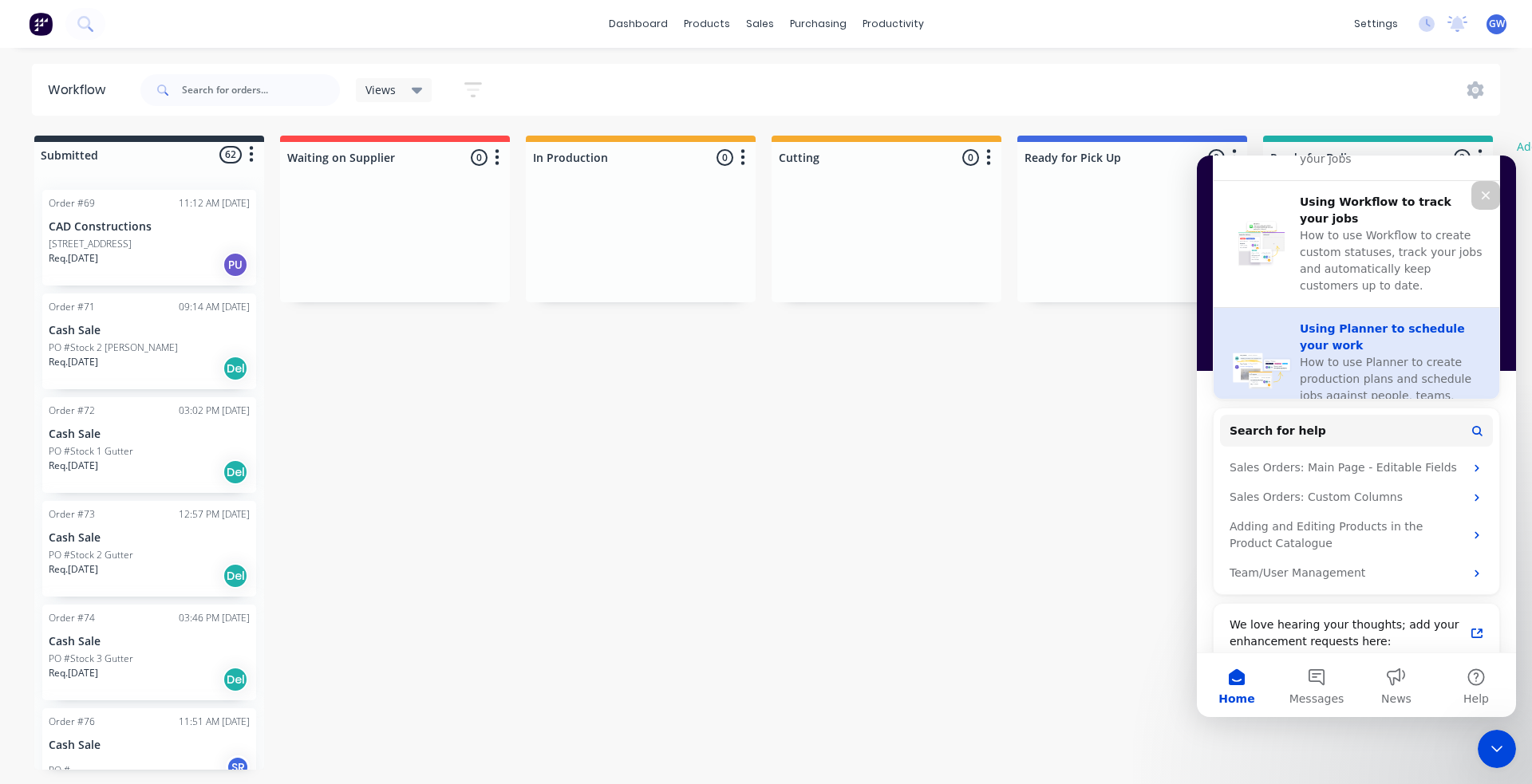
scroll to position [612, 0]
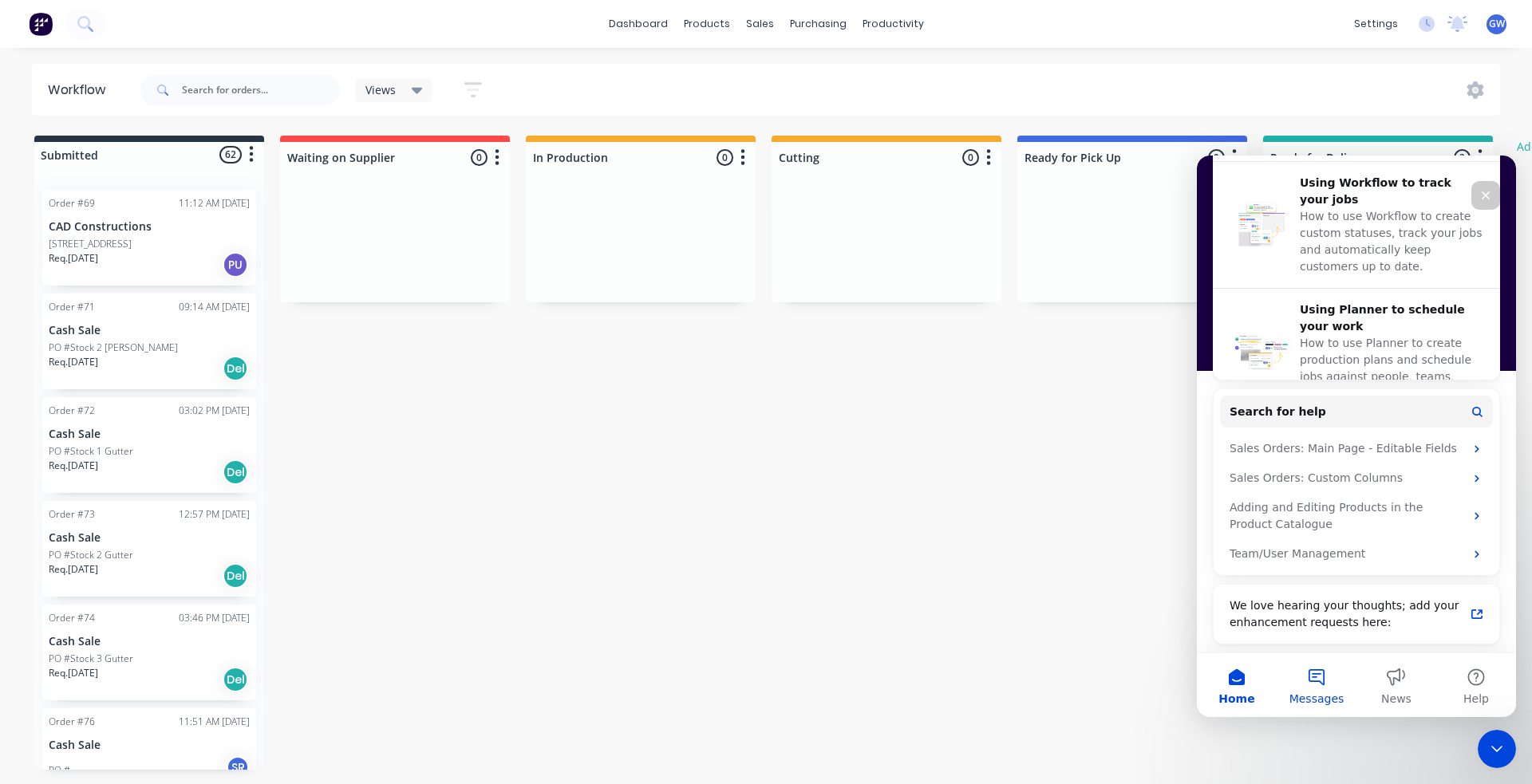
click at [1319, 680] on button "Messages" at bounding box center [1317, 684] width 80 height 64
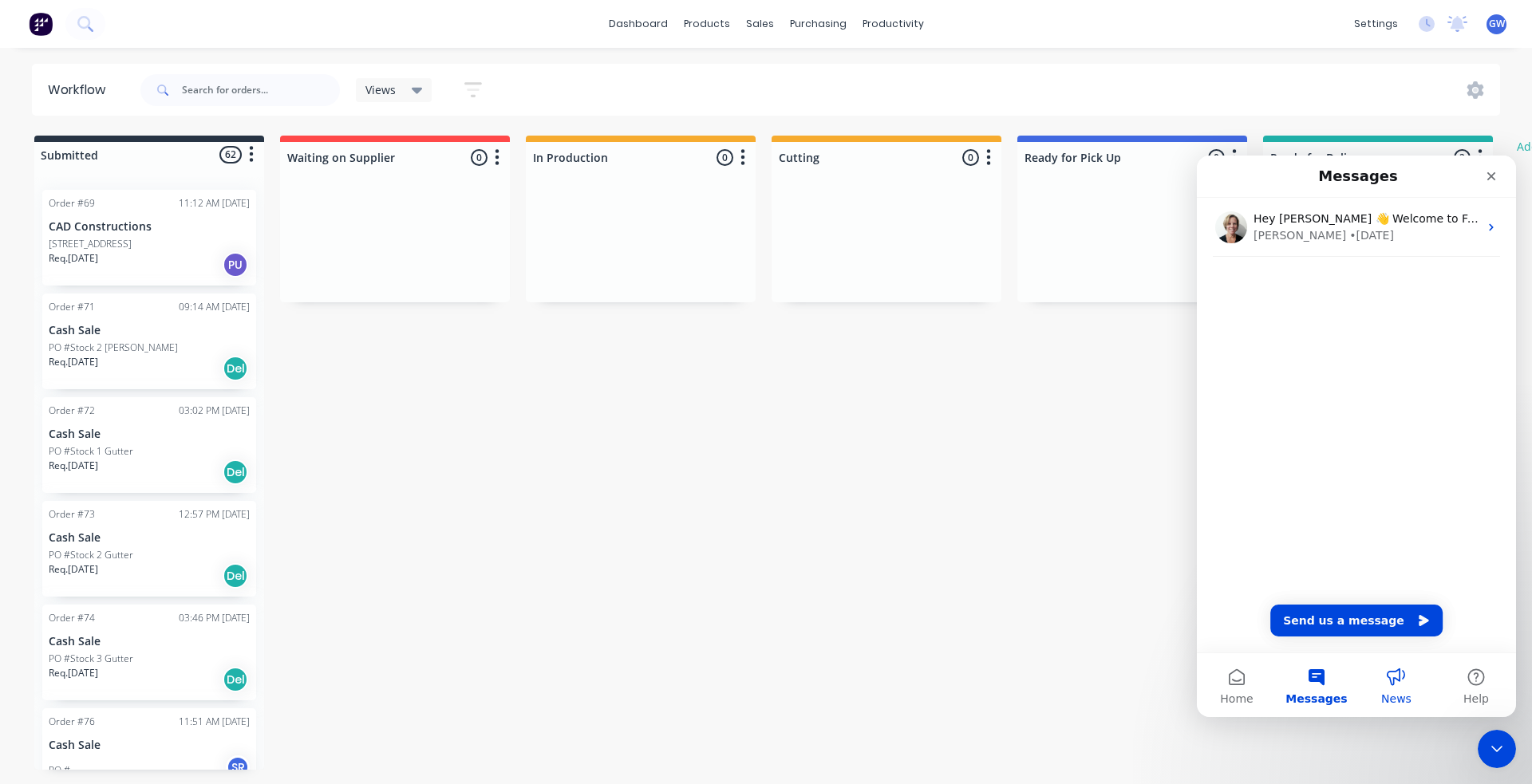
click at [1393, 672] on button "News" at bounding box center [1397, 684] width 80 height 64
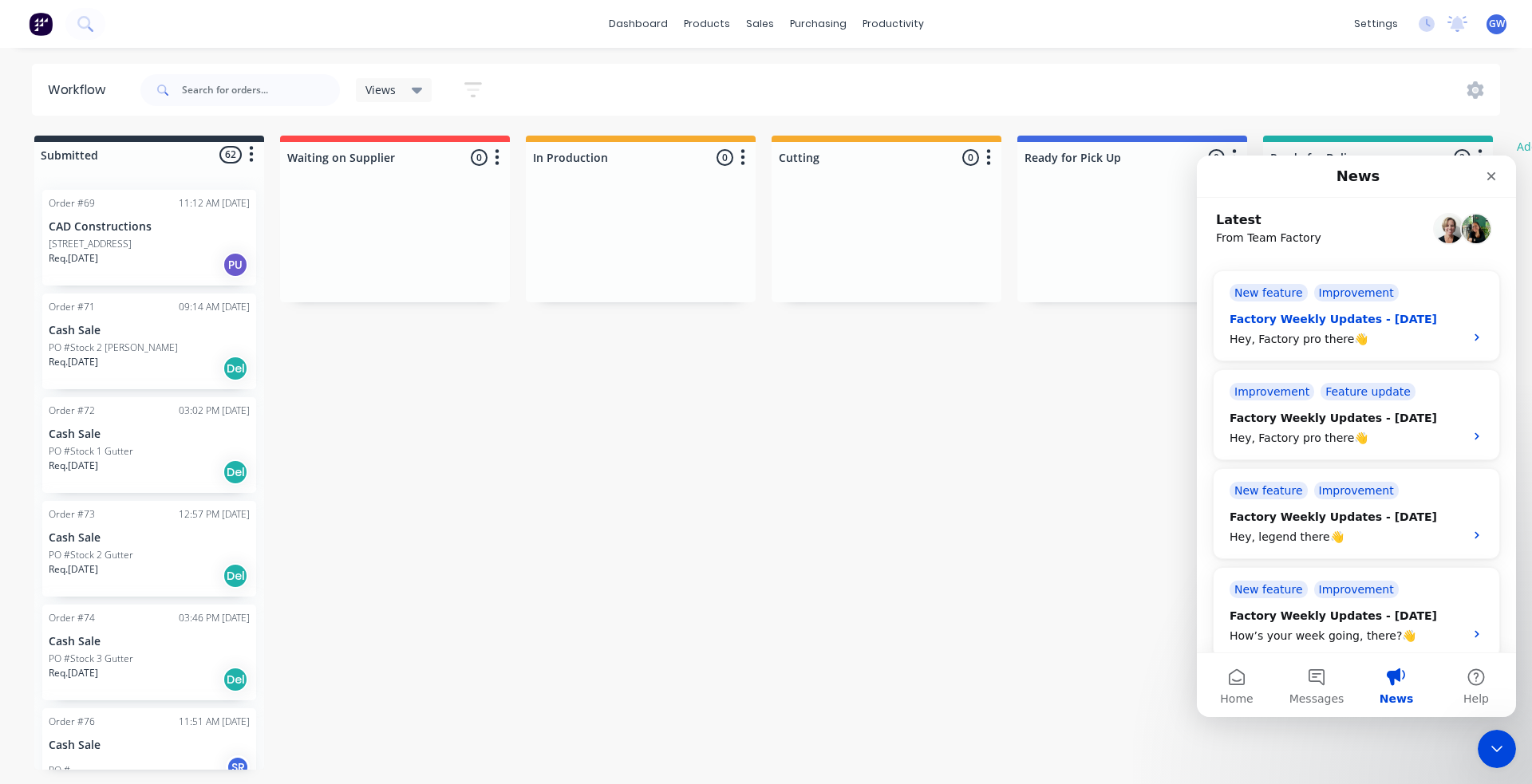
click at [1471, 335] on icon "Intercom messenger" at bounding box center [1477, 337] width 13 height 13
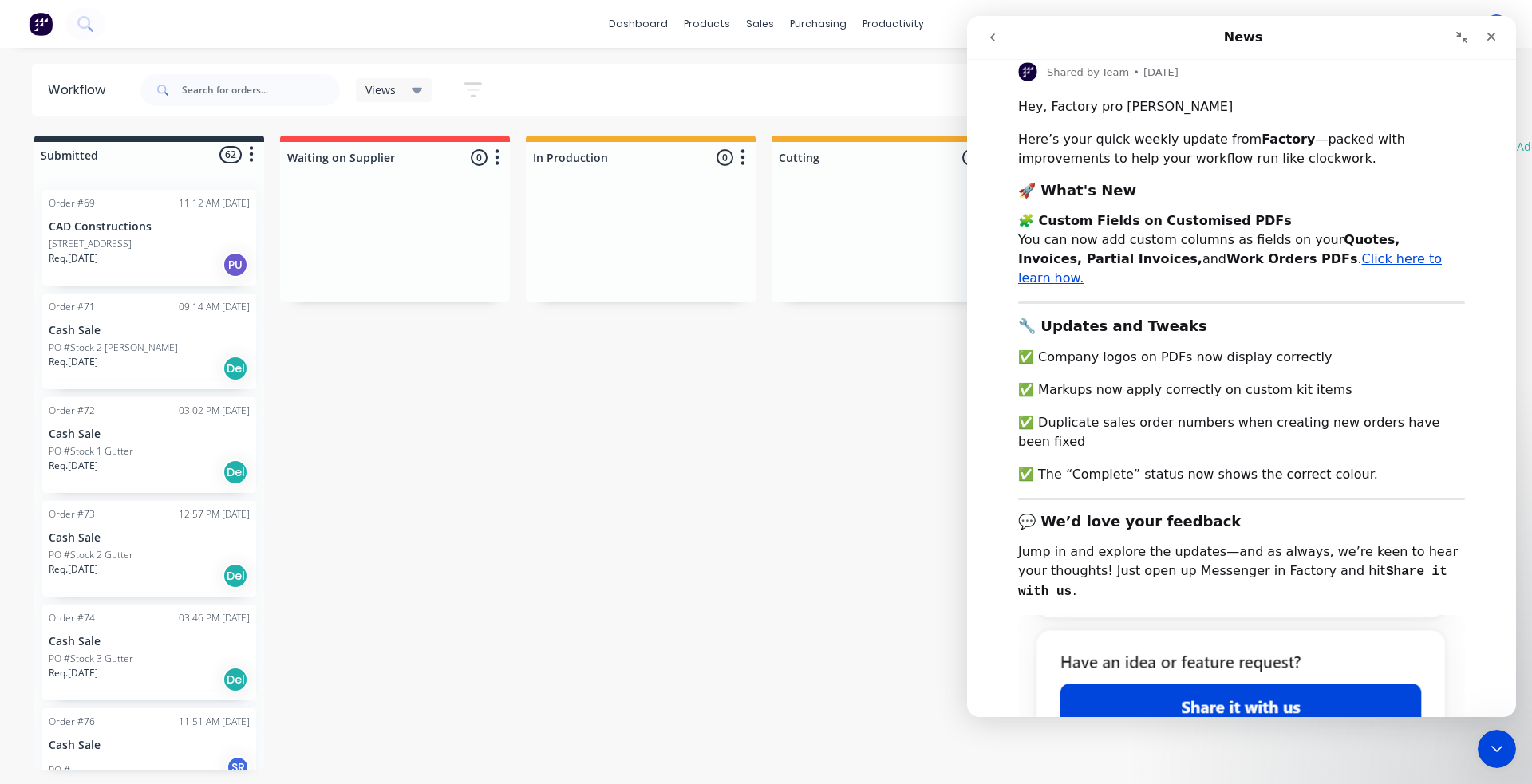
scroll to position [0, 0]
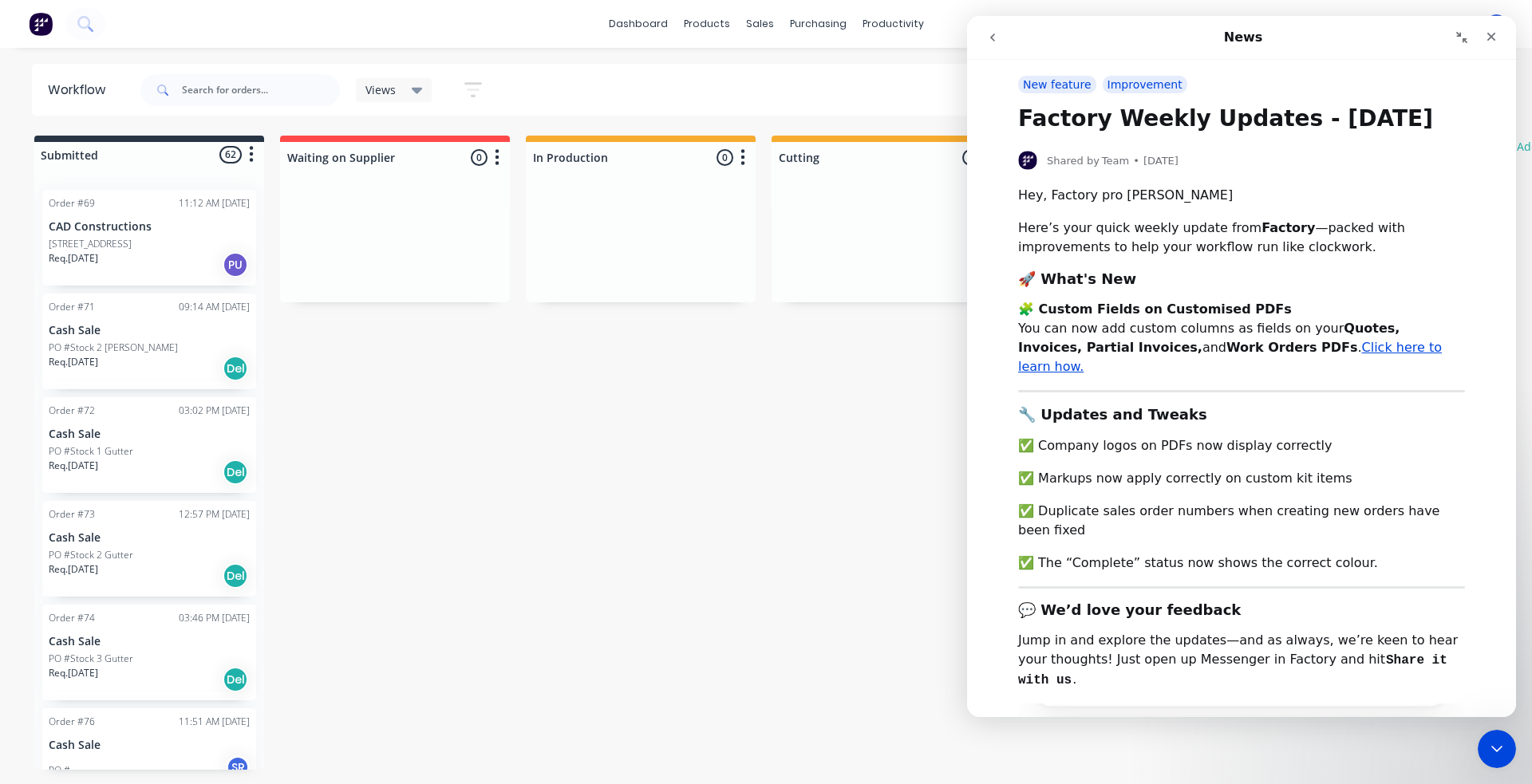
click at [995, 35] on icon "go back" at bounding box center [992, 37] width 13 height 13
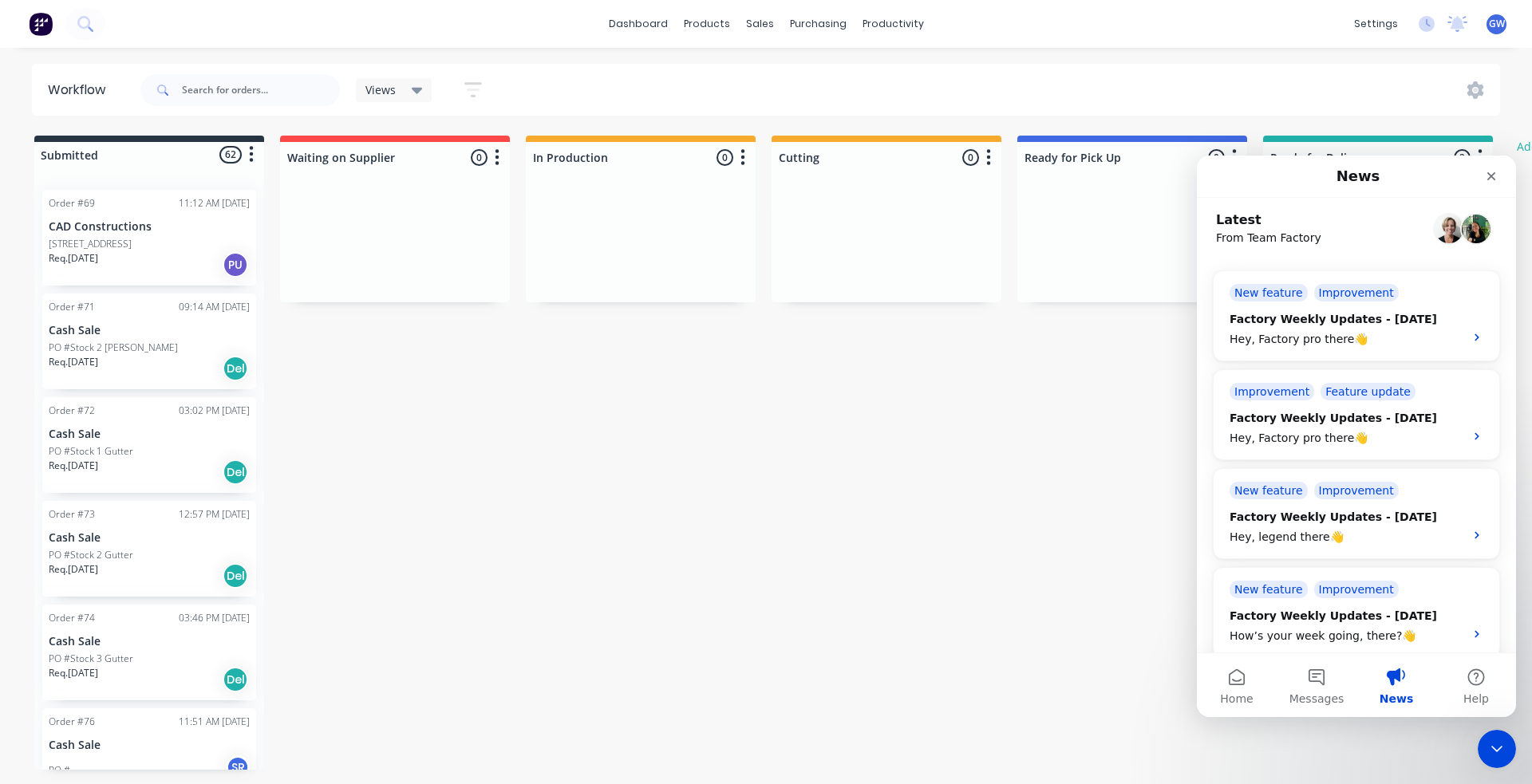
click at [1062, 454] on div "Submitted 62 Status colour #273444 hex #273444 Save Cancel Summaries Total orde…" at bounding box center [971, 452] width 1966 height 634
click at [1046, 491] on div "Submitted 62 Status colour #273444 hex #273444 Save Cancel Summaries Total orde…" at bounding box center [971, 452] width 1966 height 634
click at [1488, 178] on icon "Close" at bounding box center [1490, 176] width 13 height 13
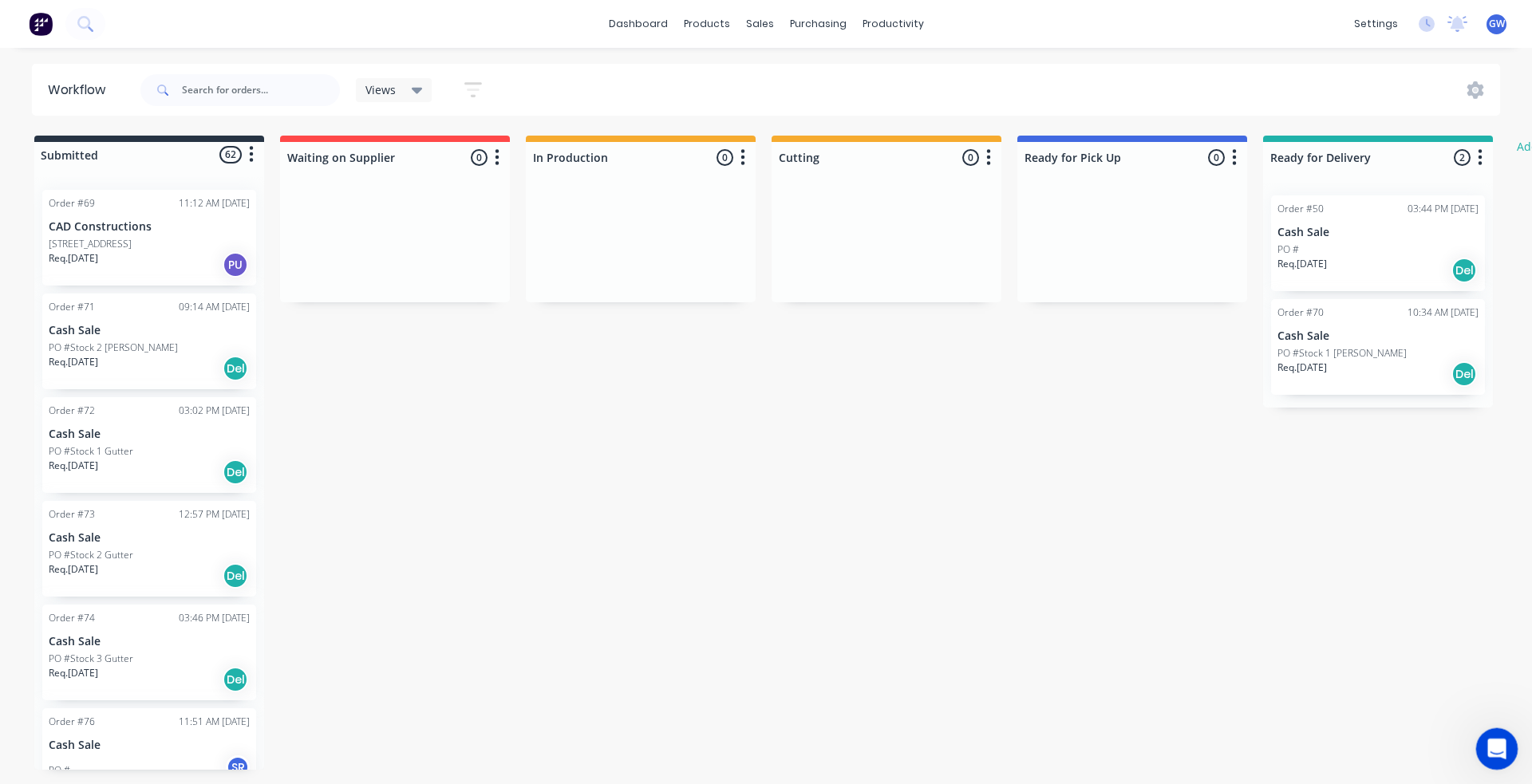
click at [1490, 748] on icon "Open Intercom Messenger" at bounding box center [1495, 747] width 26 height 26
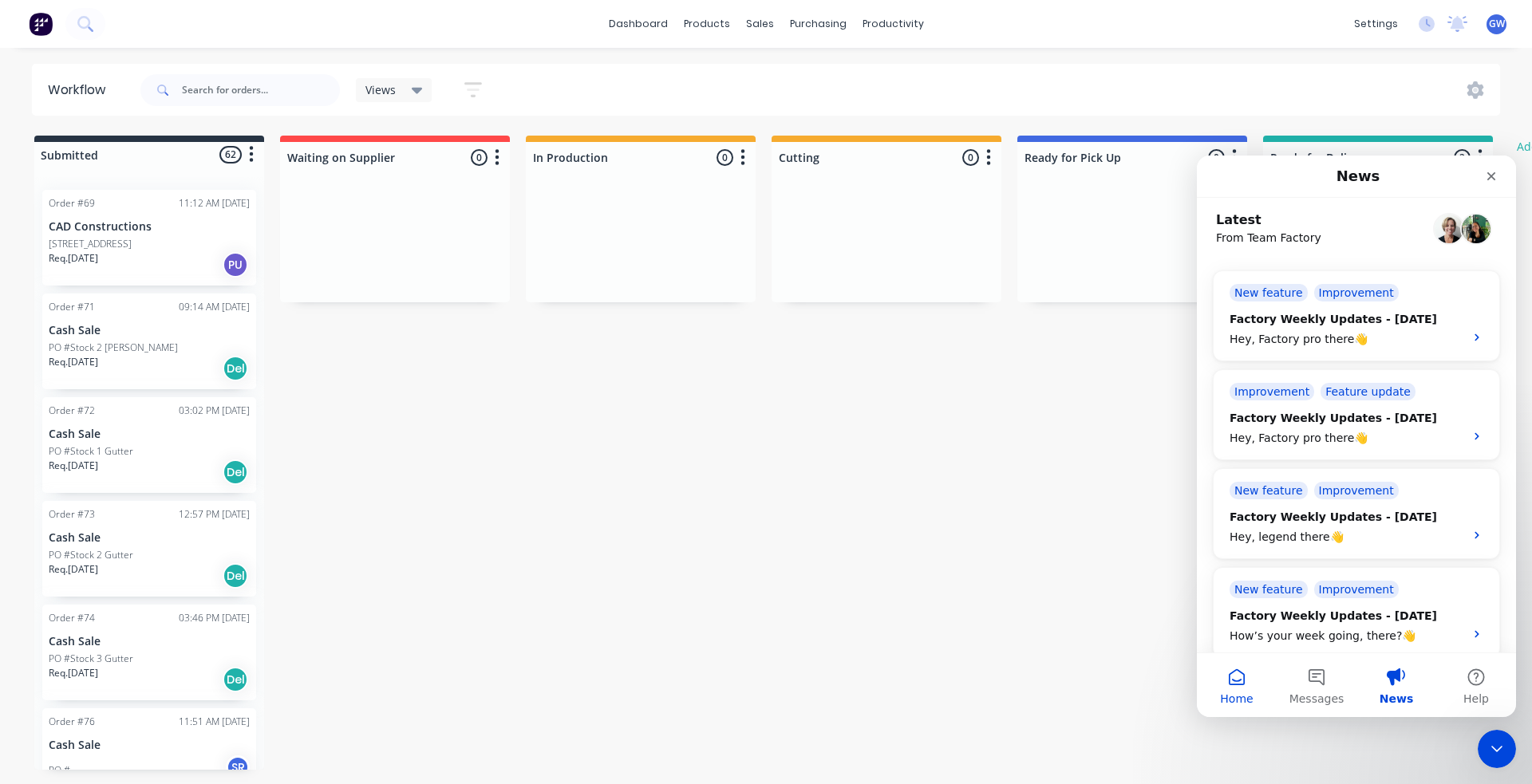
click at [1242, 684] on button "Home" at bounding box center [1237, 684] width 80 height 64
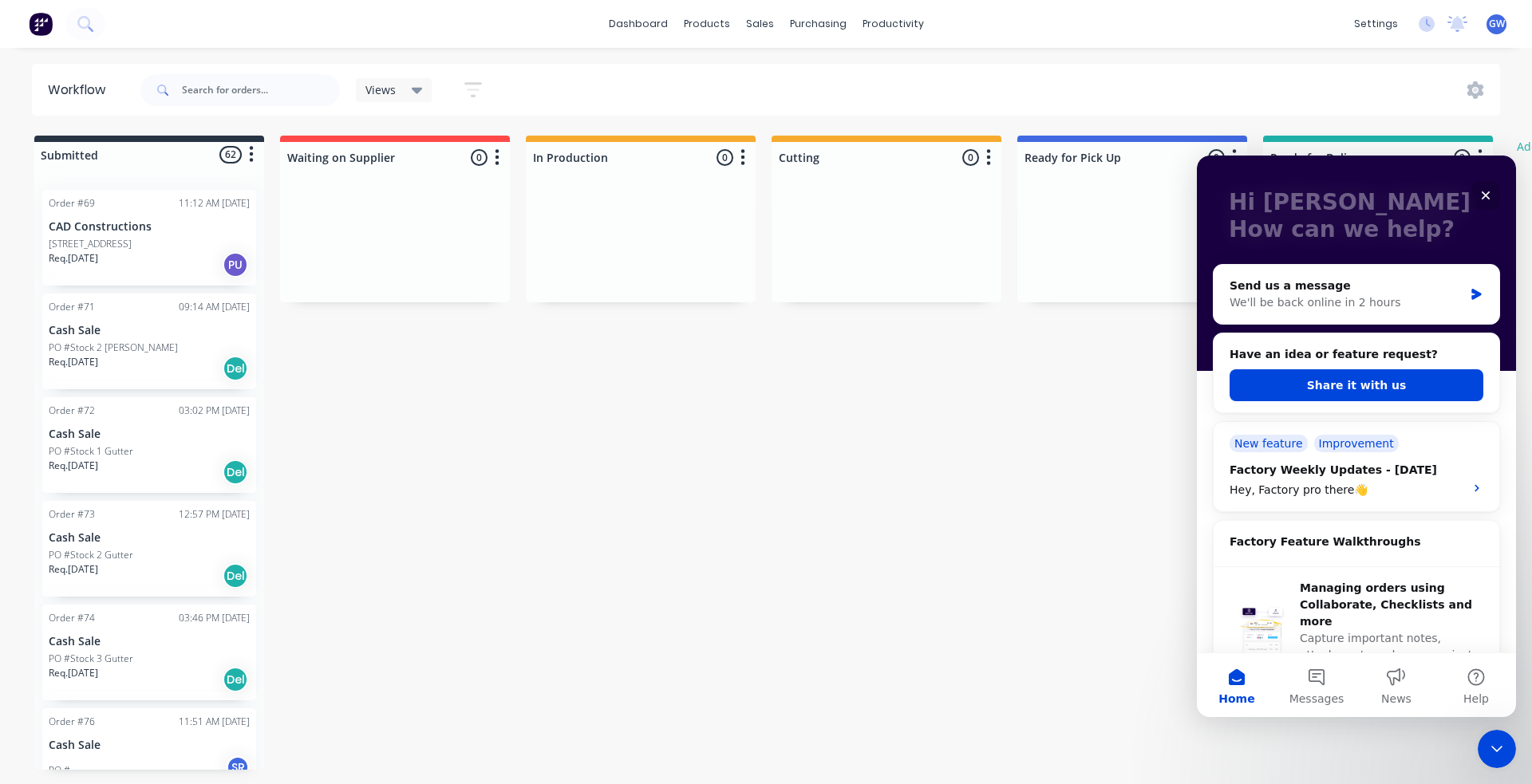
scroll to position [159, 0]
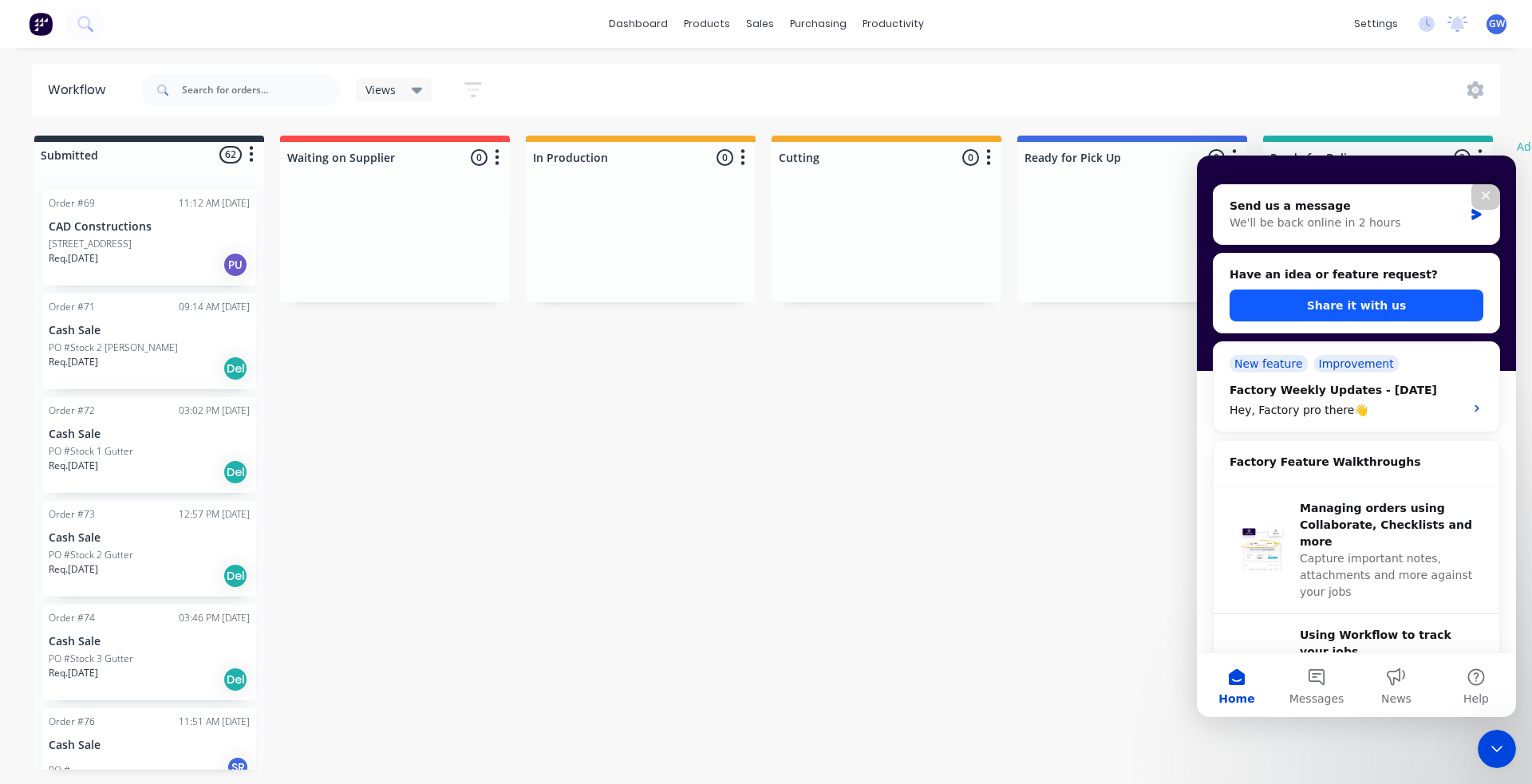
click at [1342, 301] on button "Share it with us" at bounding box center [1357, 305] width 254 height 31
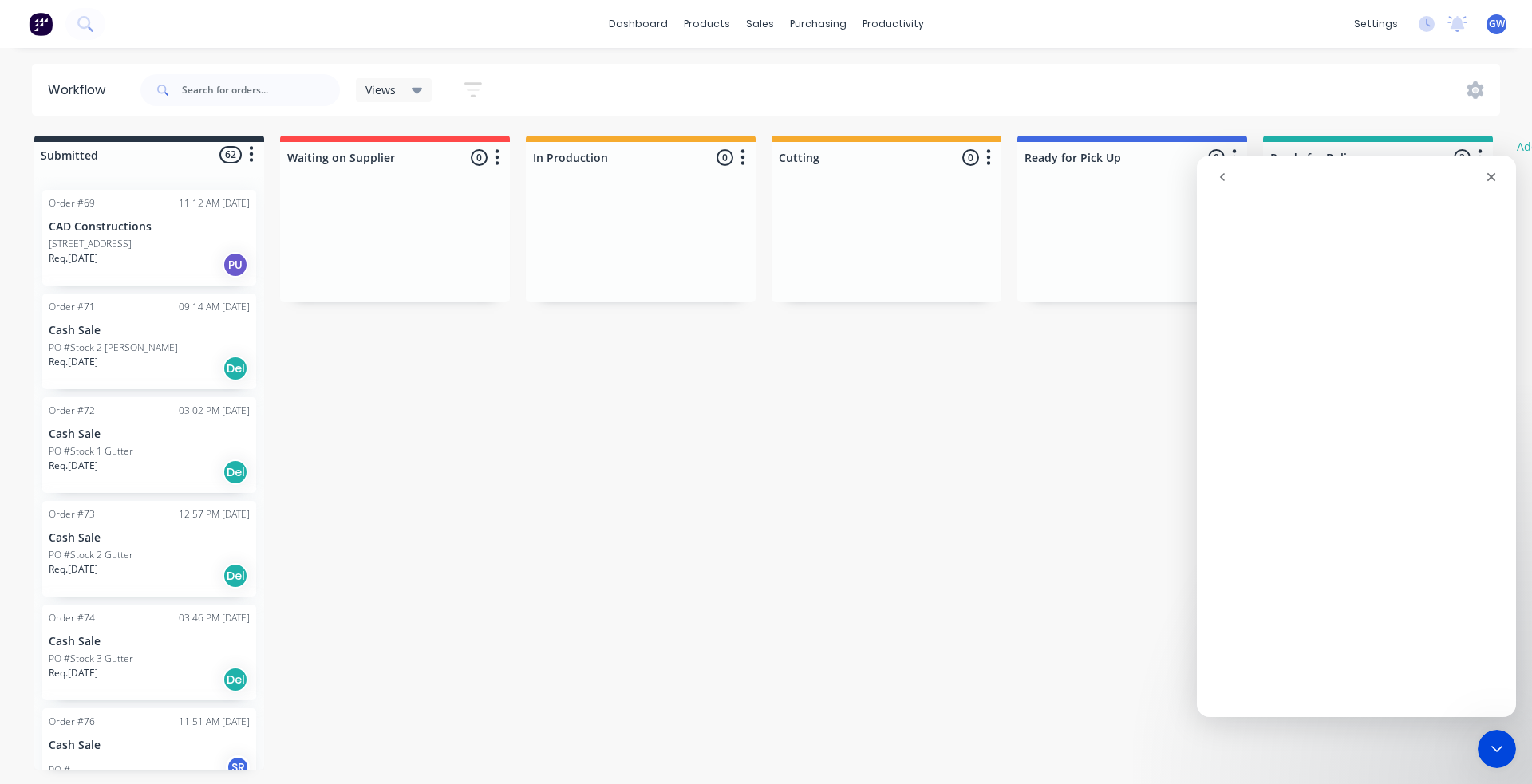
click at [1104, 433] on div "Submitted 62 Status colour #273444 hex #273444 Save Cancel Summaries Total orde…" at bounding box center [971, 452] width 1966 height 634
click at [1489, 176] on icon "Close" at bounding box center [1490, 176] width 13 height 13
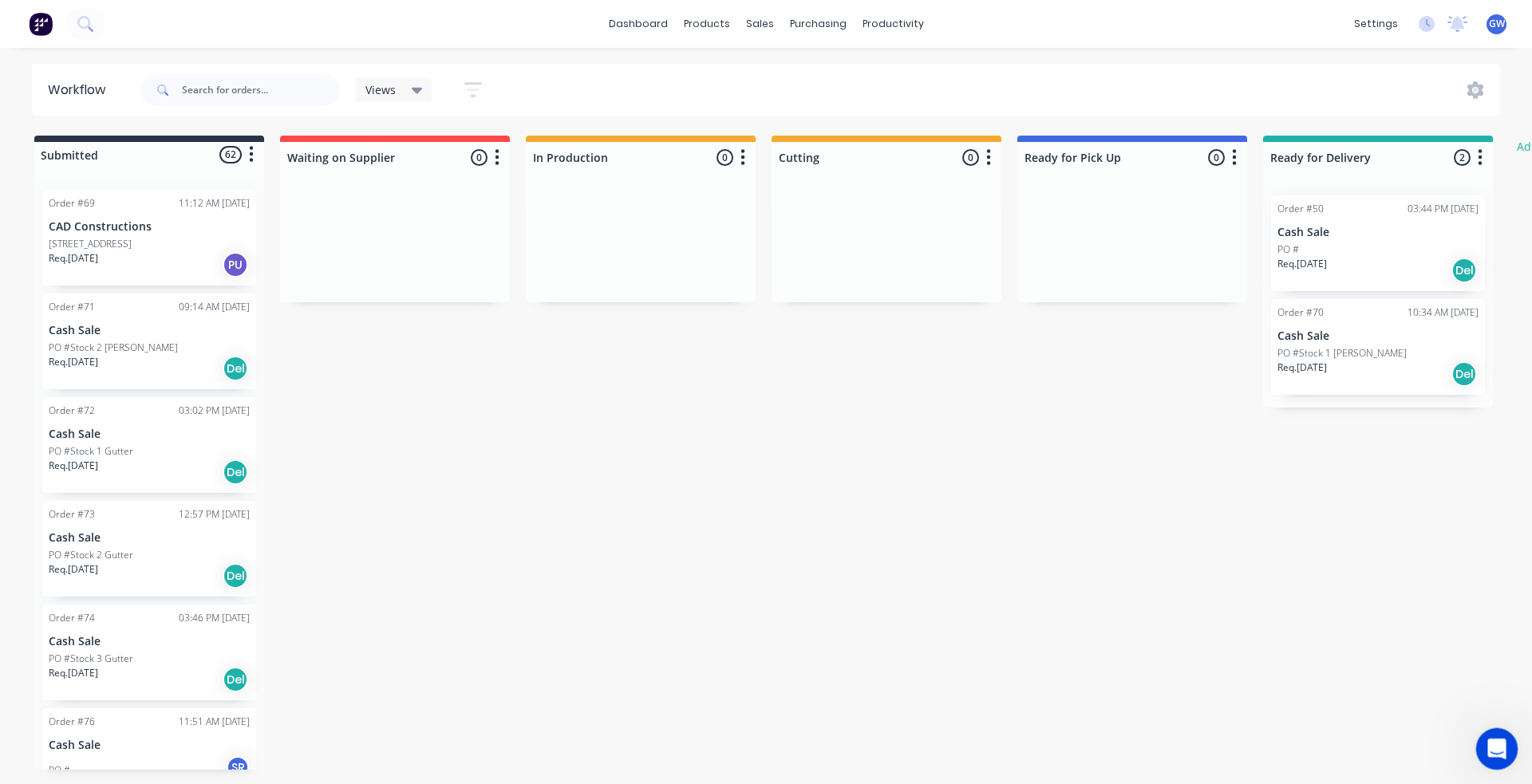
click at [1500, 752] on icon "Open Intercom Messenger" at bounding box center [1495, 747] width 26 height 26
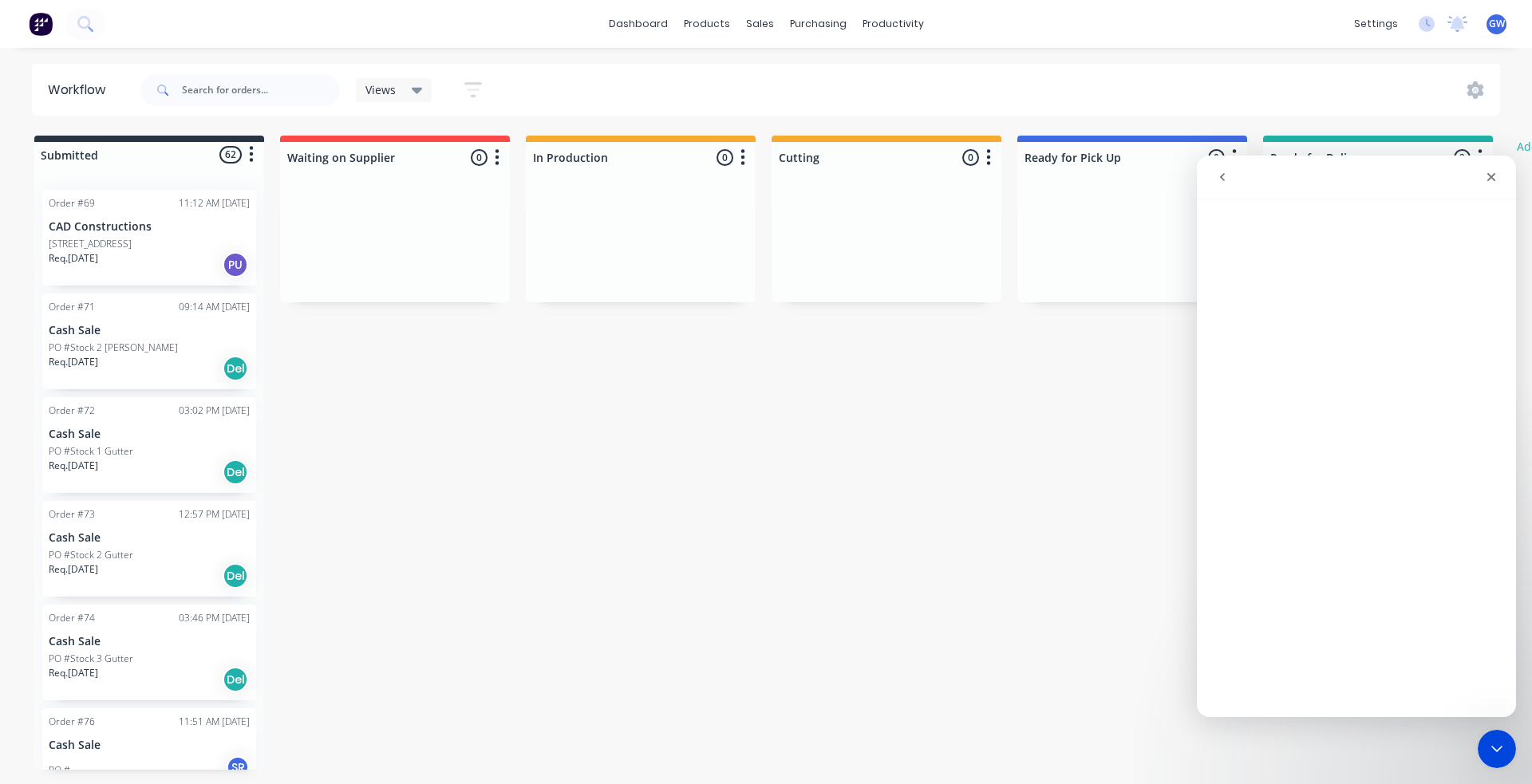
drag, startPoint x: 7, startPoint y: 110, endPoint x: 1137, endPoint y: 398, distance: 1166.1
click at [1120, 419] on div "Submitted 62 Status colour #273444 hex #273444 Save Cancel Summaries Total orde…" at bounding box center [971, 452] width 1966 height 634
drag, startPoint x: 1191, startPoint y: 343, endPoint x: 1064, endPoint y: 423, distance: 150.1
click at [1064, 423] on div "Submitted 62 Status colour #273444 hex #273444 Save Cancel Summaries Total orde…" at bounding box center [971, 452] width 1966 height 634
click at [994, 385] on div "Submitted 62 Status colour #273444 hex #273444 Save Cancel Summaries Total orde…" at bounding box center [971, 452] width 1966 height 634
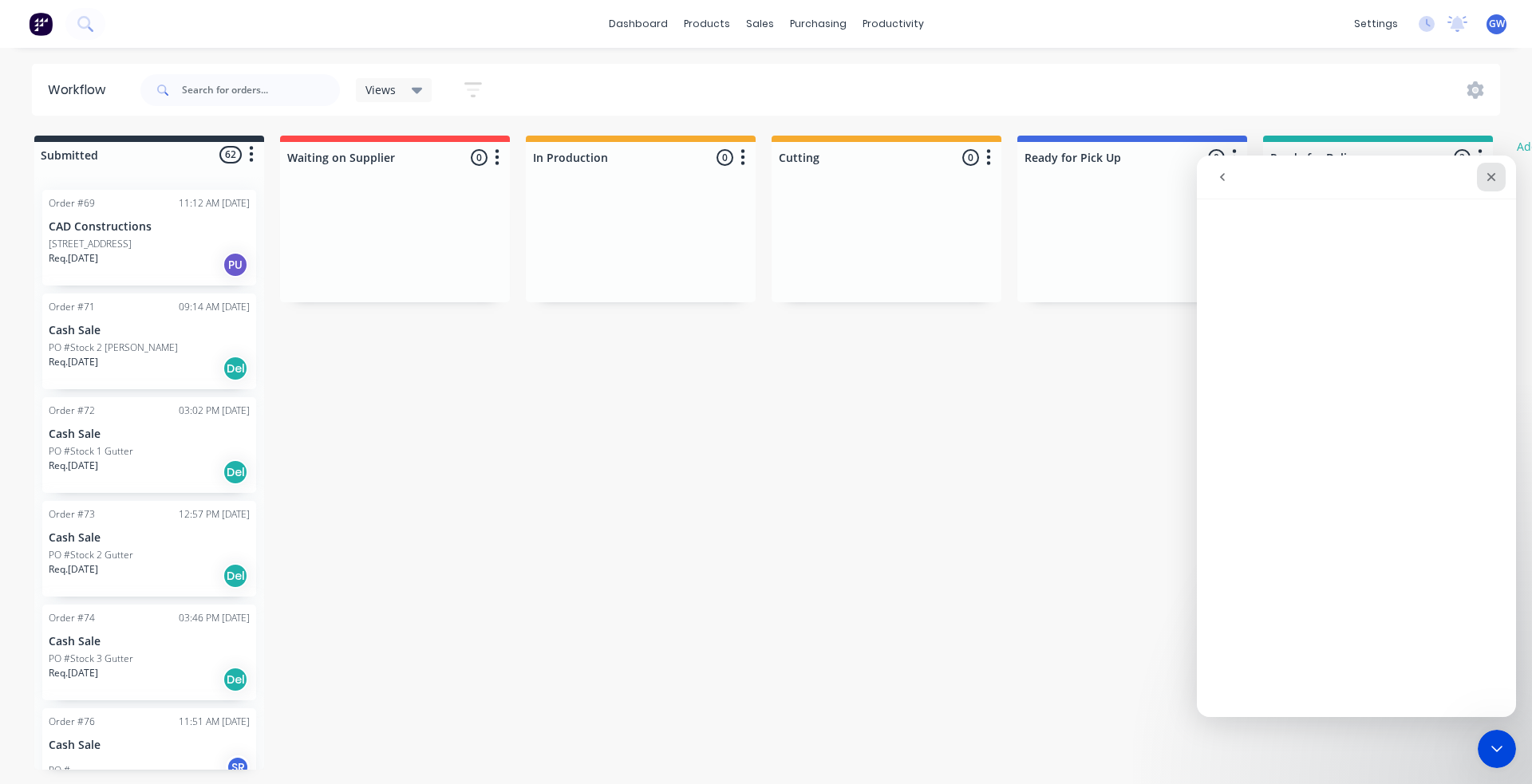
click at [1492, 175] on icon "Close" at bounding box center [1491, 177] width 9 height 9
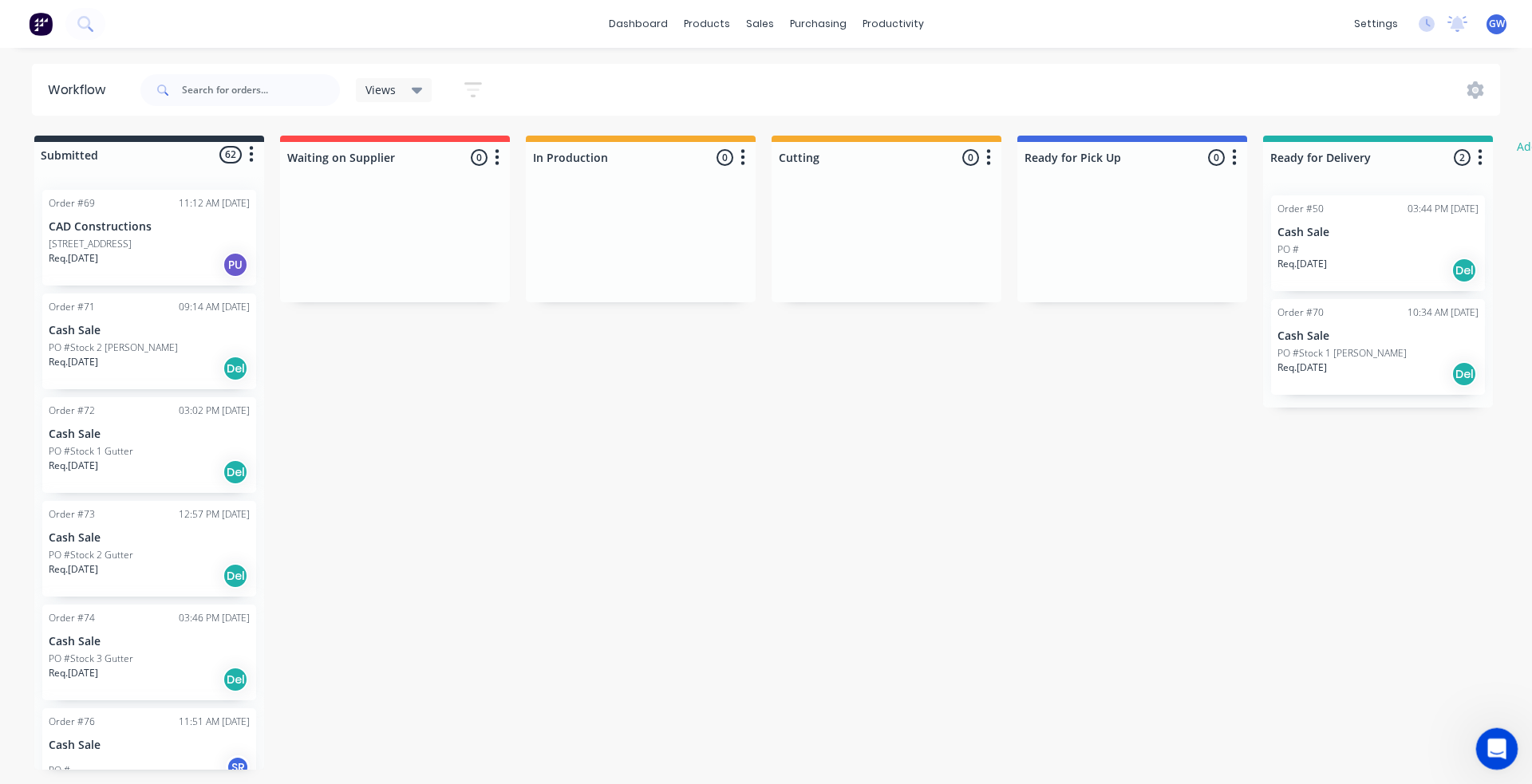
click at [1495, 745] on icon "Open Intercom Messenger" at bounding box center [1495, 747] width 26 height 26
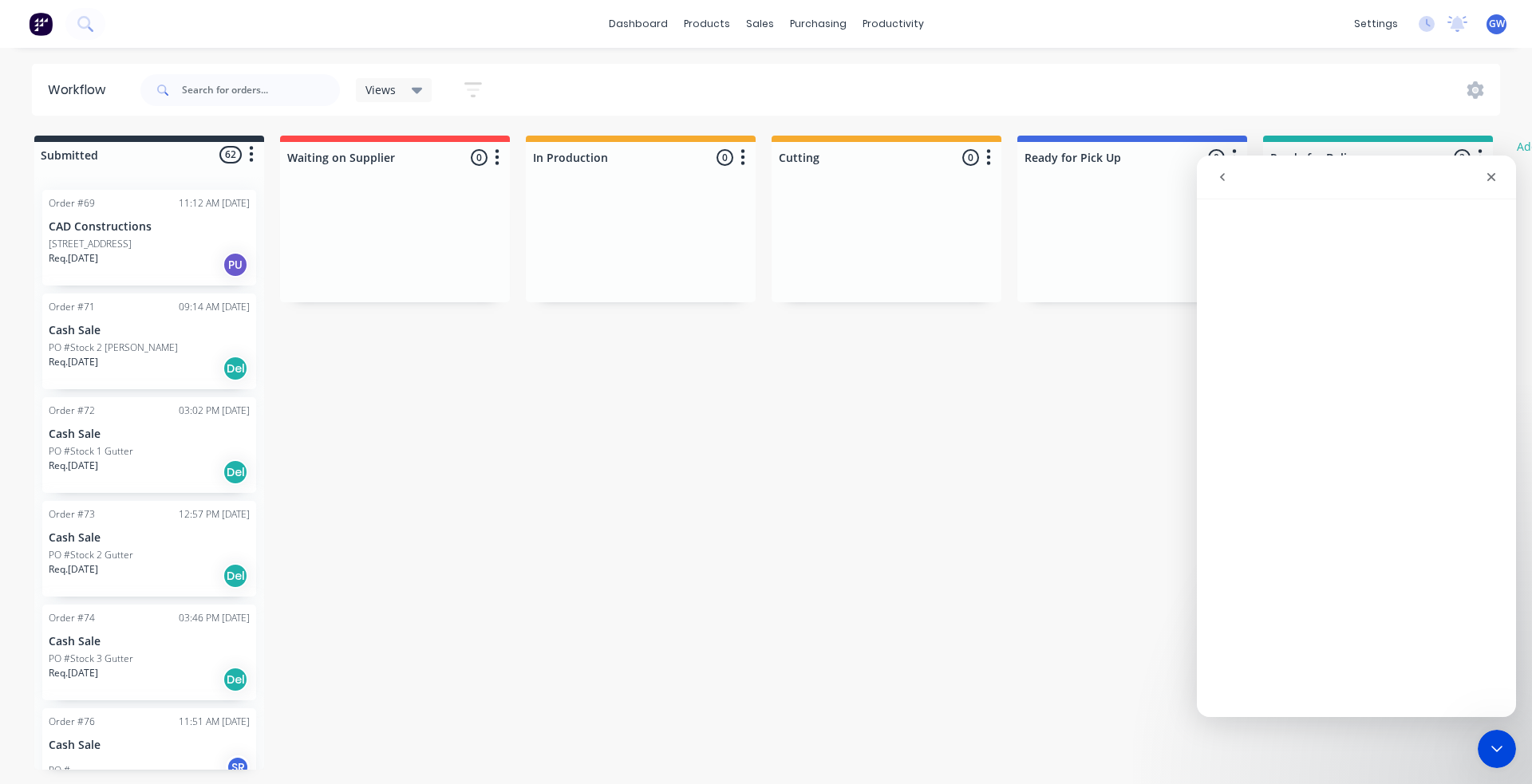
click at [1063, 385] on div "Submitted 62 Status colour #273444 hex #273444 Save Cancel Summaries Total orde…" at bounding box center [971, 452] width 1966 height 634
click at [1017, 442] on div "Submitted 62 Status colour #273444 hex #273444 Save Cancel Summaries Total orde…" at bounding box center [971, 452] width 1966 height 634
click at [1015, 441] on div "Submitted 62 Status colour #273444 hex #273444 Save Cancel Summaries Total orde…" at bounding box center [971, 452] width 1966 height 634
click at [1219, 176] on icon "go back" at bounding box center [1222, 176] width 13 height 13
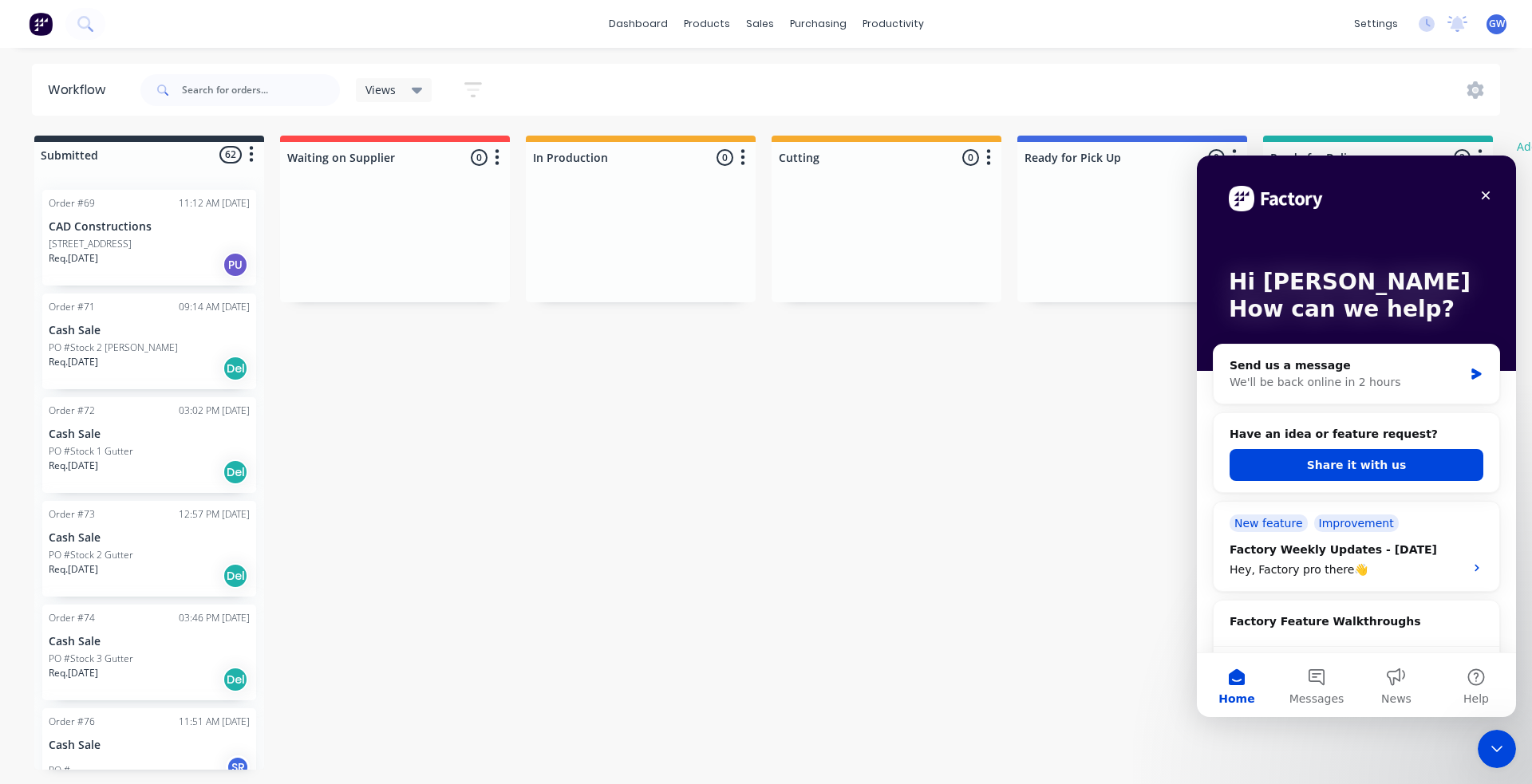
click at [992, 472] on div "Submitted 62 Status colour #273444 hex #273444 Save Cancel Summaries Total orde…" at bounding box center [971, 452] width 1966 height 634
click at [1489, 193] on icon "Close" at bounding box center [1486, 196] width 9 height 9
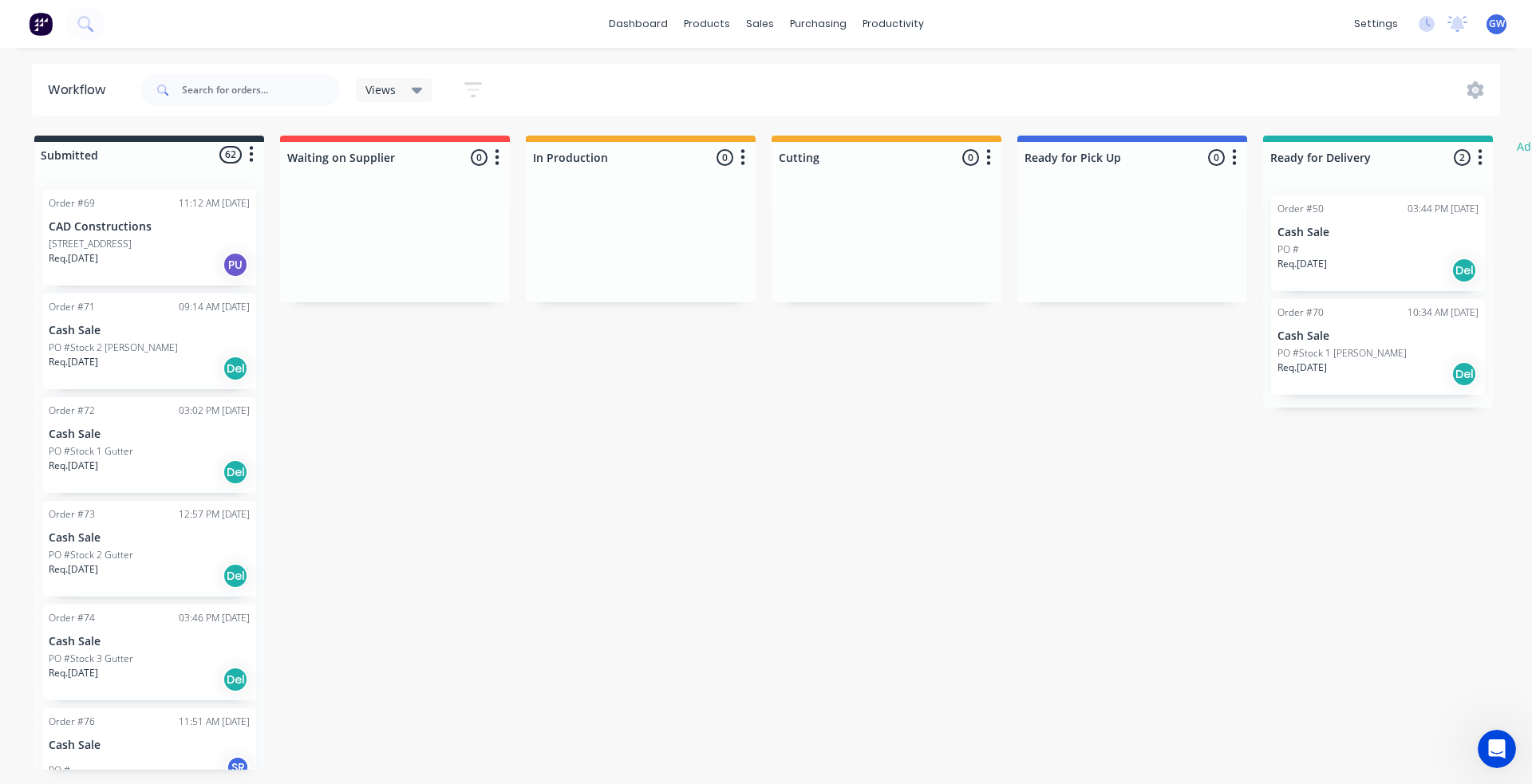
click at [930, 514] on div "Submitted 62 Status colour #273444 hex #273444 Save Cancel Summaries Total orde…" at bounding box center [971, 452] width 1966 height 634
click at [392, 214] on div at bounding box center [395, 243] width 230 height 120
click at [495, 160] on icon "button" at bounding box center [497, 157] width 5 height 20
click at [617, 360] on div "Submitted 62 Status colour #273444 hex #273444 Save Cancel Summaries Total orde…" at bounding box center [971, 452] width 1966 height 634
click at [875, 22] on div "productivity" at bounding box center [892, 24] width 77 height 24
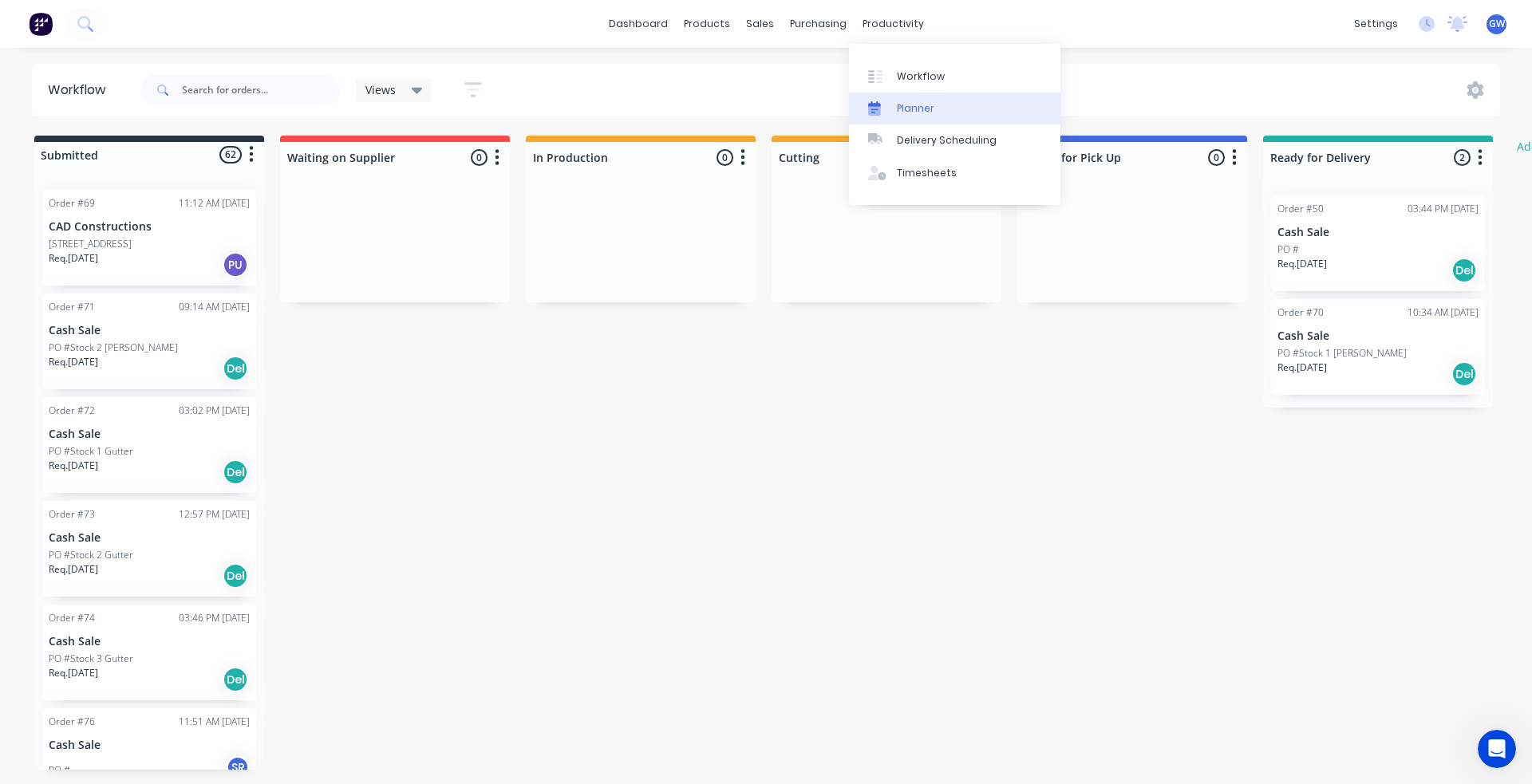
click at [918, 106] on div "Planner" at bounding box center [915, 108] width 37 height 14
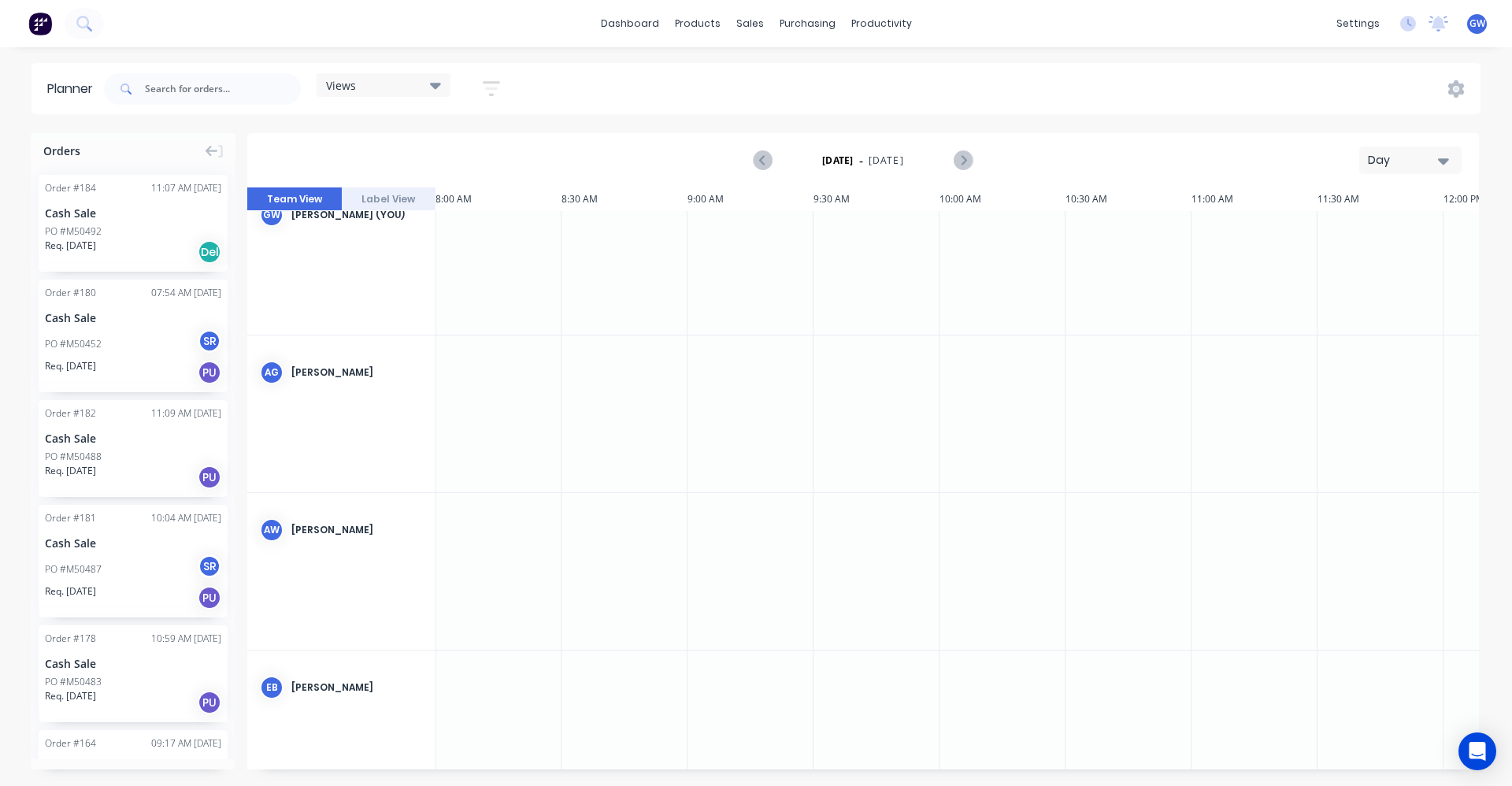
scroll to position [0, 2016]
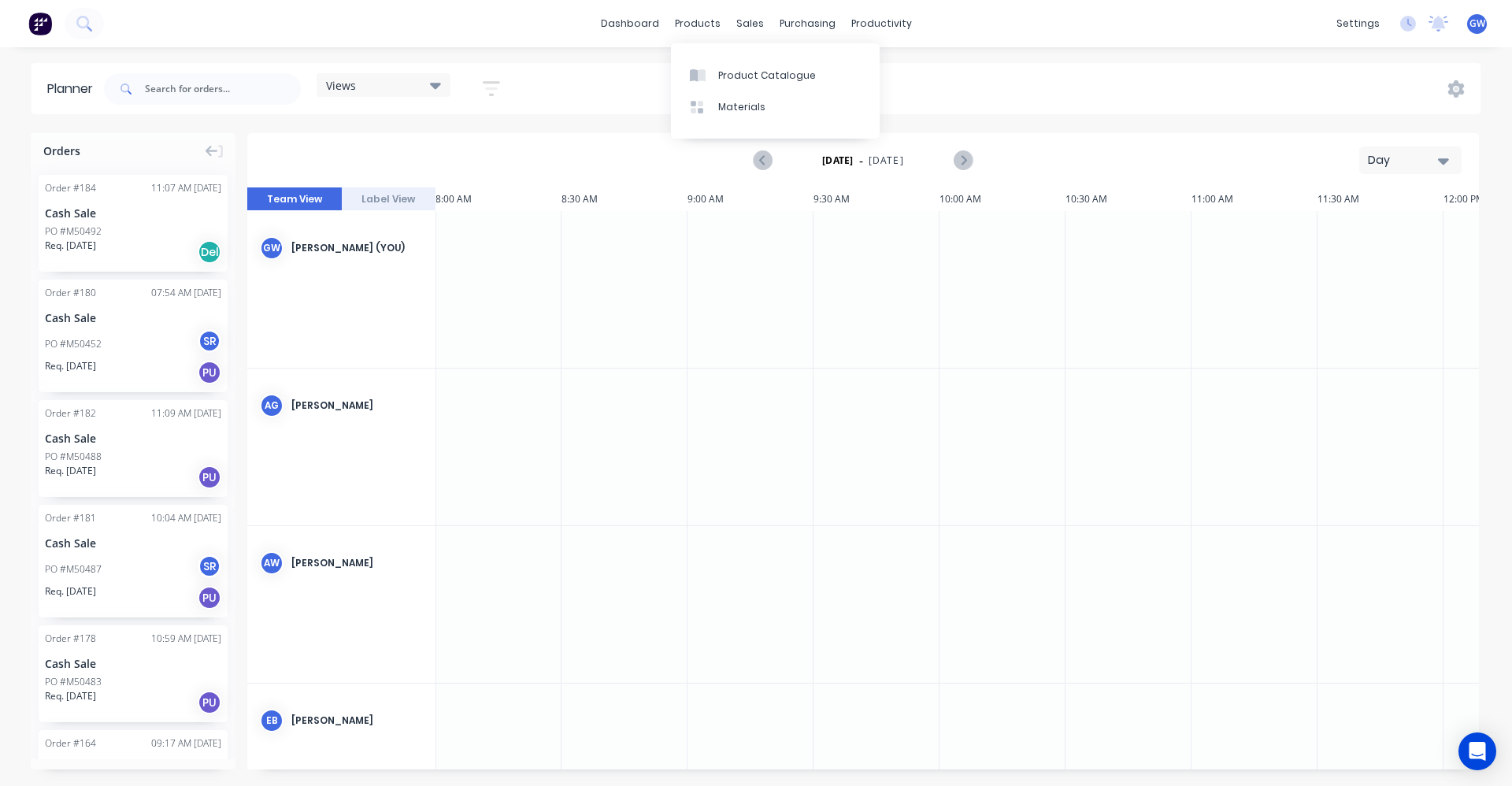
click at [513, 18] on div "dashboard products sales purchasing productivity dashboard products Product Cat…" at bounding box center [756, 24] width 1512 height 47
click at [651, 22] on link "dashboard" at bounding box center [630, 24] width 74 height 24
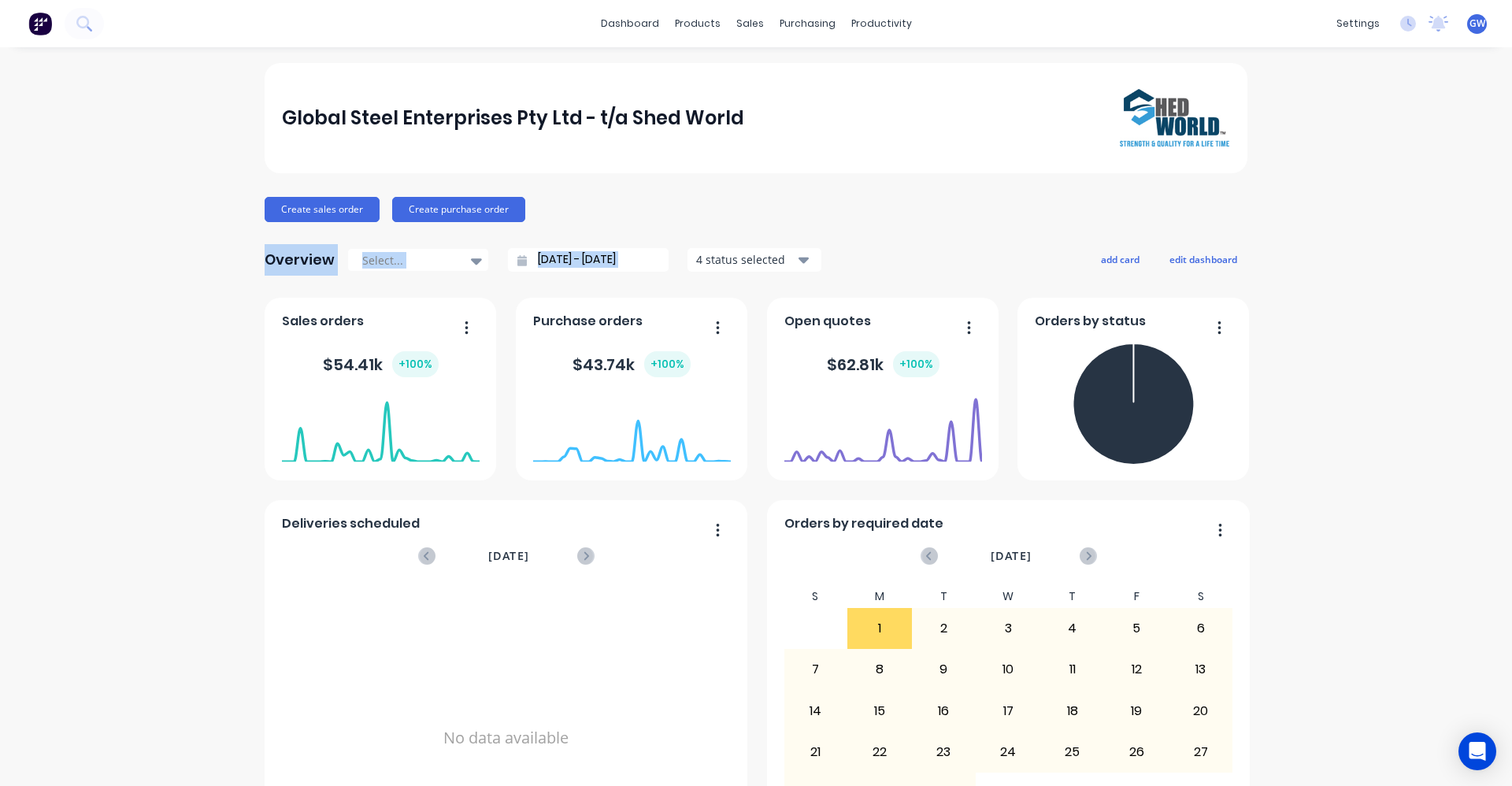
drag, startPoint x: 248, startPoint y: 253, endPoint x: 867, endPoint y: 265, distance: 619.1
click at [867, 265] on div "Global Steel Enterprises Pty Ltd - t/a Shed World Create sales order Create pur…" at bounding box center [756, 474] width 1512 height 822
drag, startPoint x: 867, startPoint y: 265, endPoint x: 775, endPoint y: 116, distance: 175.1
click at [775, 116] on div "Global Steel Enterprises Pty Ltd - t/a Shed World" at bounding box center [756, 118] width 949 height 58
click at [788, 256] on button "4 status selected" at bounding box center [754, 260] width 134 height 24
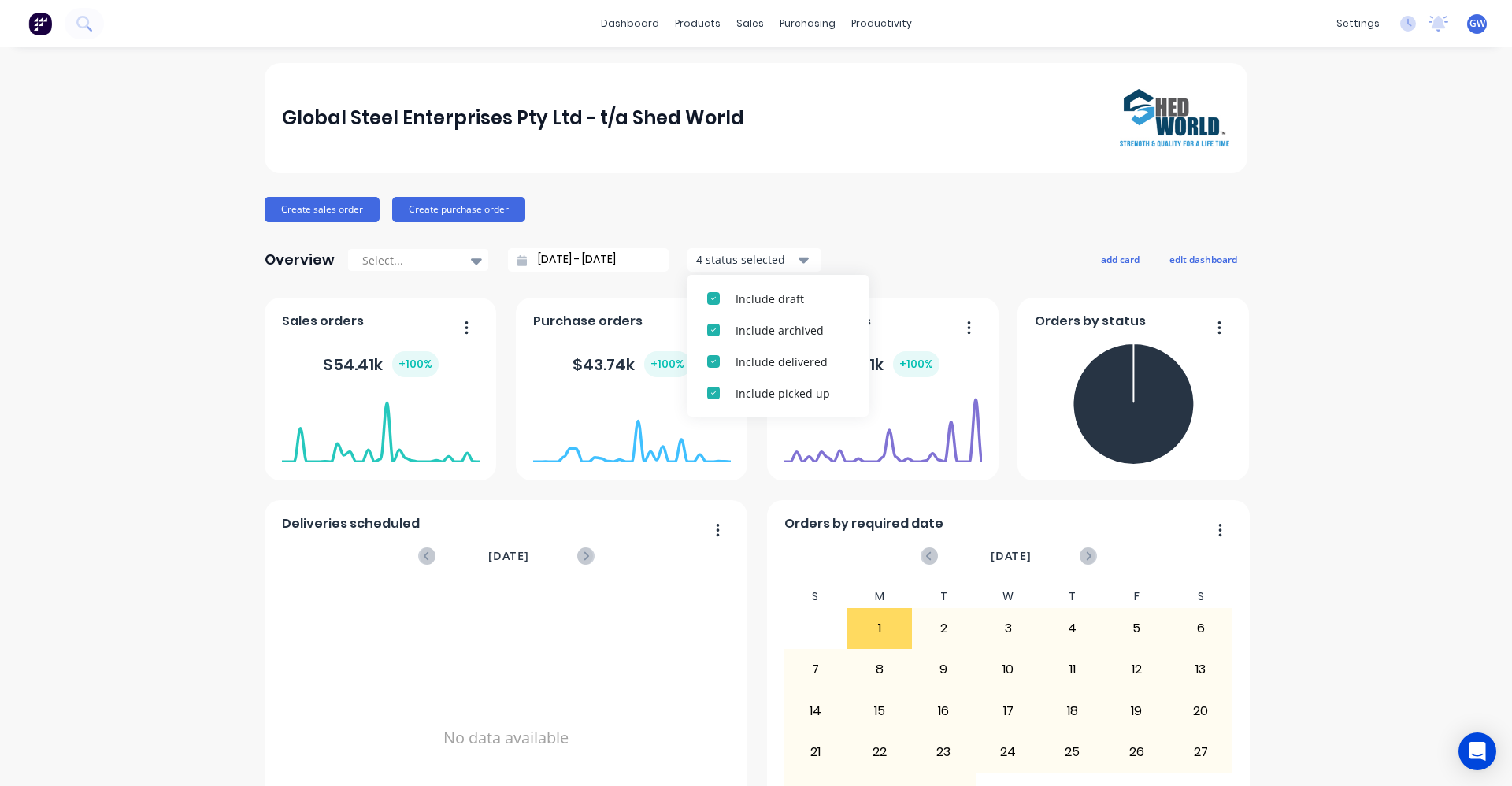
click at [799, 128] on div "Global Steel Enterprises Pty Ltd - t/a Shed World" at bounding box center [756, 118] width 949 height 58
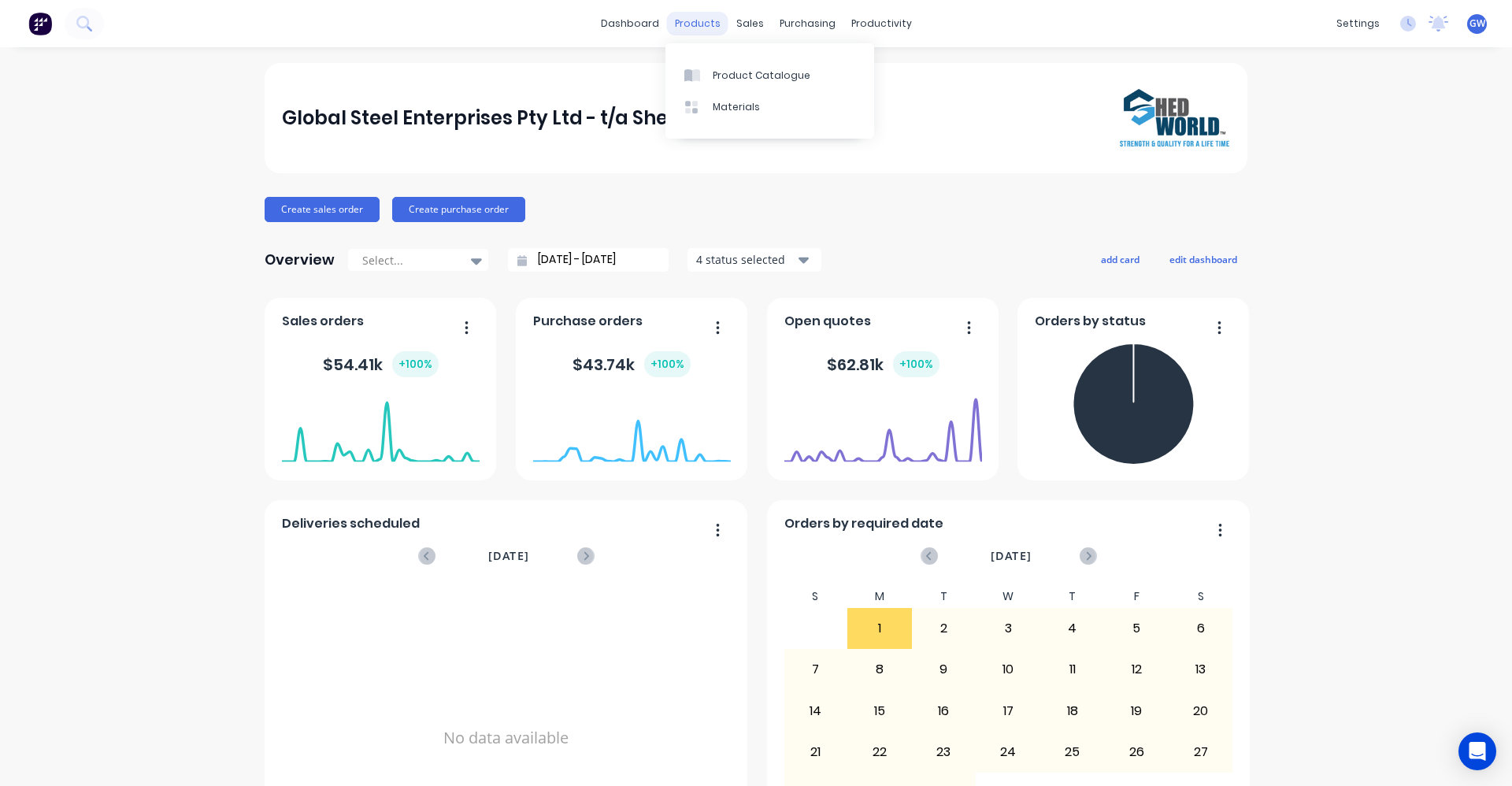
click at [694, 22] on div "products" at bounding box center [697, 24] width 61 height 24
click at [732, 108] on div "Materials" at bounding box center [736, 107] width 47 height 14
